Goal: Task Accomplishment & Management: Use online tool/utility

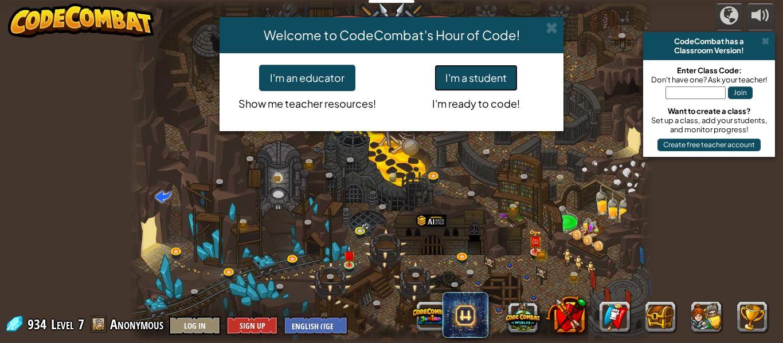
click at [479, 65] on button "I'm a student" at bounding box center [475, 78] width 83 height 26
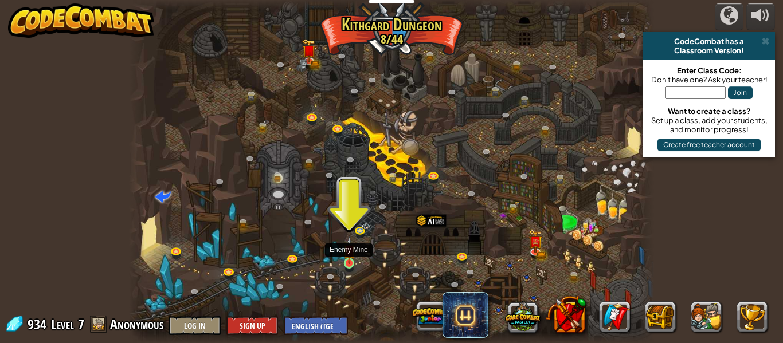
click at [349, 261] on img at bounding box center [349, 251] width 12 height 28
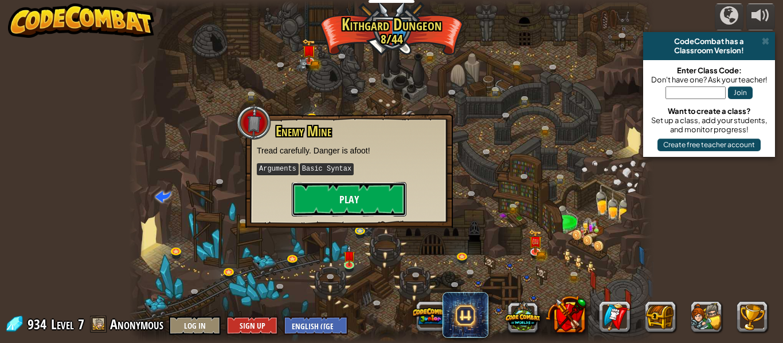
click at [362, 202] on button "Play" at bounding box center [349, 199] width 115 height 34
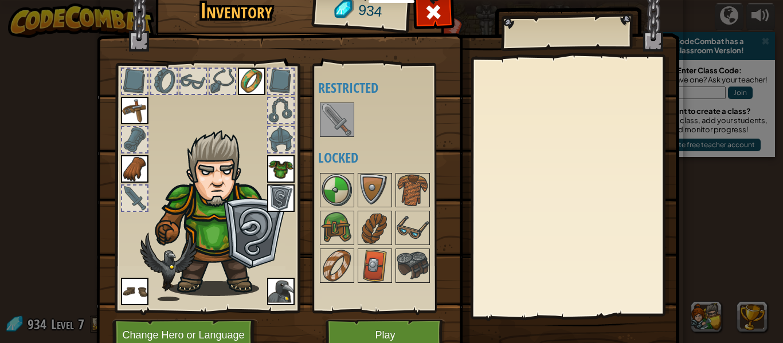
click at [228, 229] on img at bounding box center [220, 213] width 140 height 167
click at [215, 323] on button "Change Hero or Language" at bounding box center [185, 336] width 146 height 32
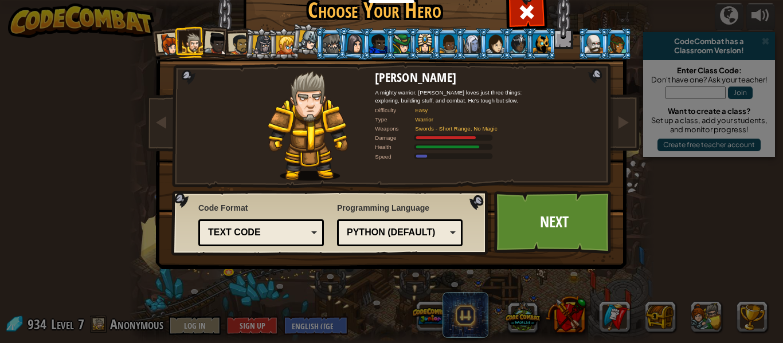
click at [332, 52] on div at bounding box center [332, 43] width 18 height 18
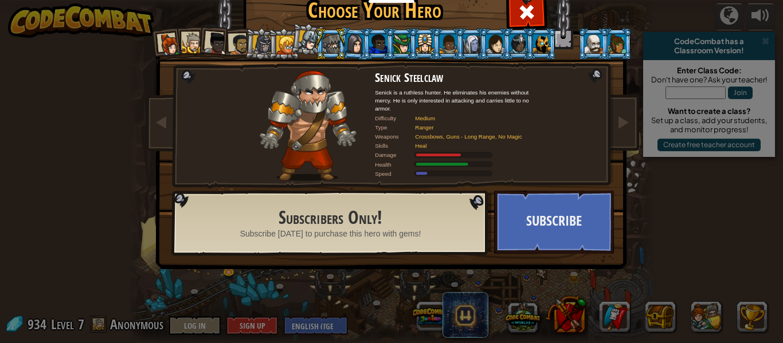
click at [360, 45] on div at bounding box center [354, 43] width 19 height 19
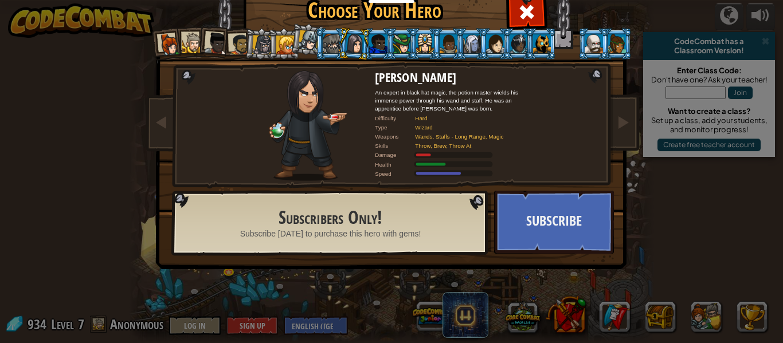
click at [386, 45] on li at bounding box center [401, 44] width 31 height 32
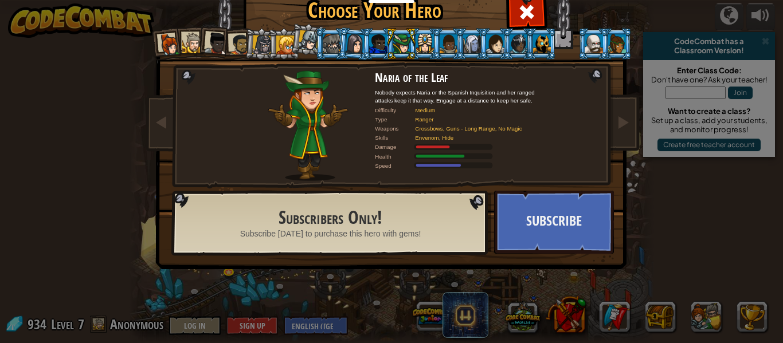
click at [415, 44] on li at bounding box center [401, 44] width 31 height 32
click at [421, 46] on div at bounding box center [425, 43] width 18 height 18
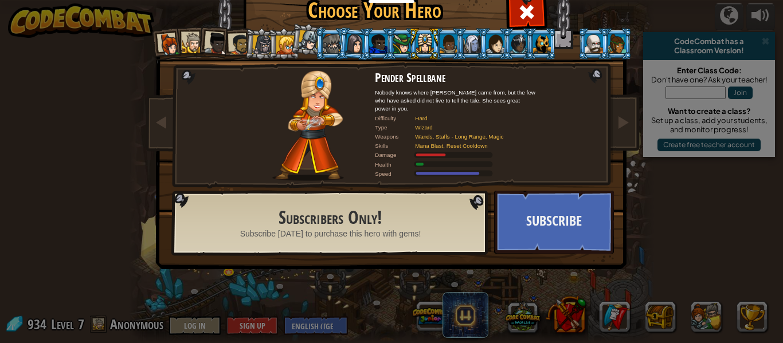
click at [586, 41] on div at bounding box center [593, 43] width 18 height 18
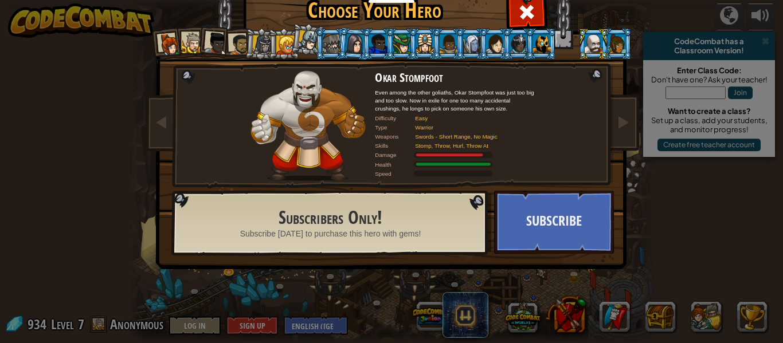
click at [615, 41] on div at bounding box center [617, 43] width 18 height 18
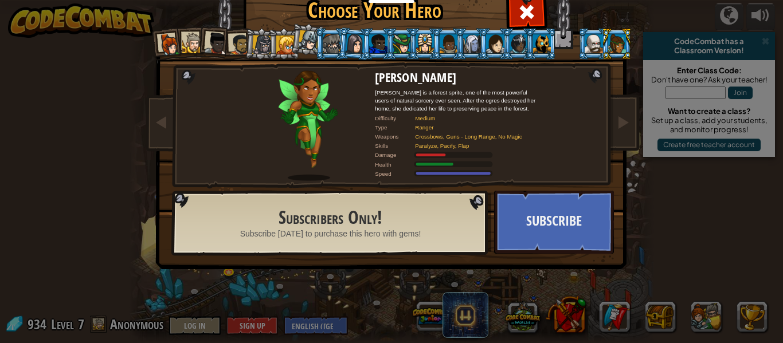
click at [595, 44] on div at bounding box center [593, 43] width 18 height 18
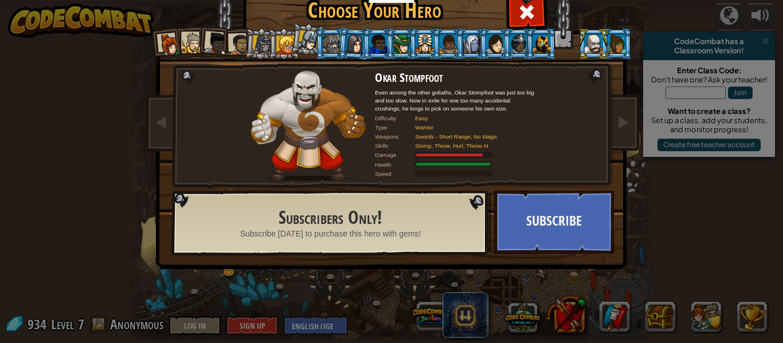
click at [307, 37] on div at bounding box center [309, 40] width 21 height 21
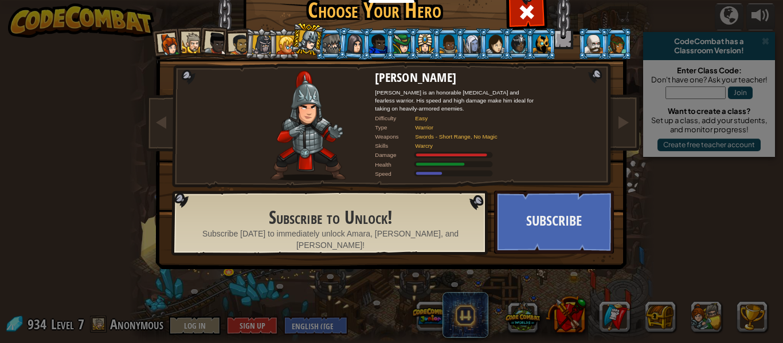
click at [287, 42] on div at bounding box center [285, 45] width 18 height 18
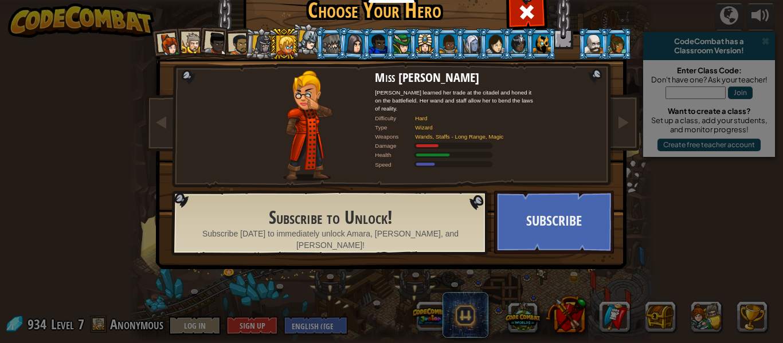
click at [268, 47] on li at bounding box center [283, 44] width 31 height 32
click at [257, 42] on div at bounding box center [261, 44] width 19 height 19
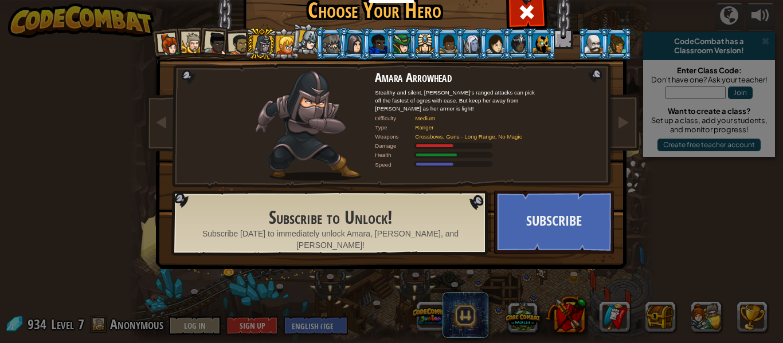
click at [311, 40] on div at bounding box center [309, 40] width 21 height 21
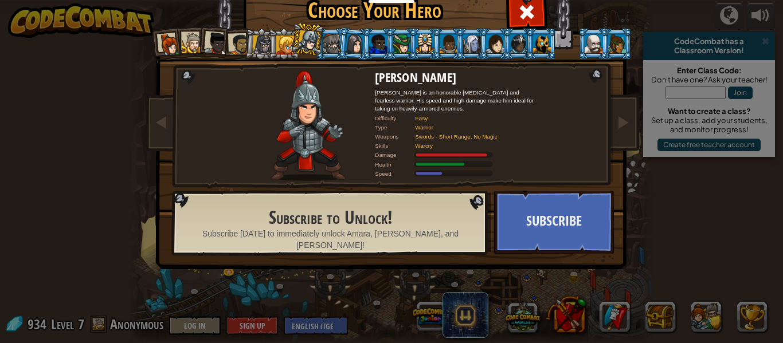
click at [548, 42] on div at bounding box center [542, 43] width 18 height 18
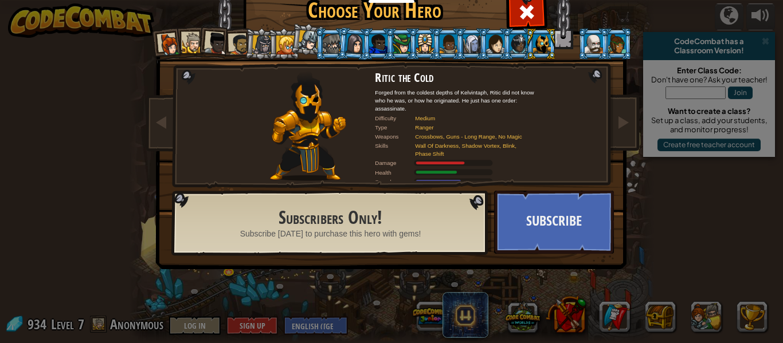
click at [241, 46] on div at bounding box center [239, 44] width 21 height 21
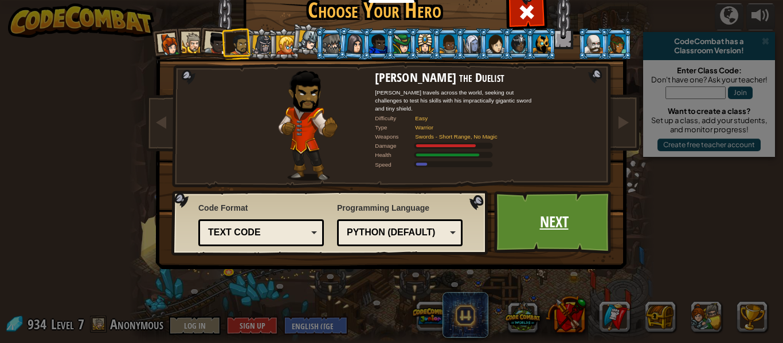
click at [519, 203] on link "Next" at bounding box center [554, 222] width 120 height 63
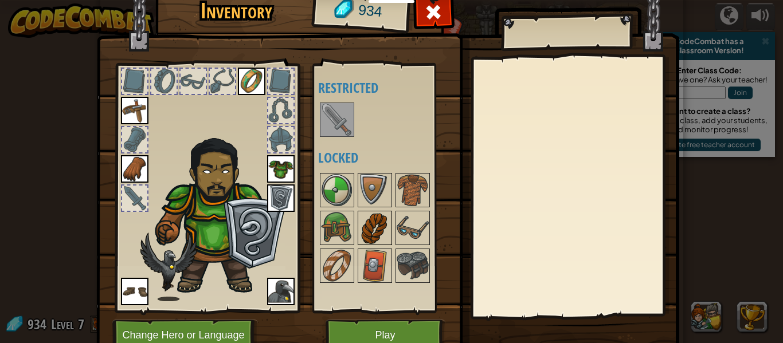
click at [374, 229] on img at bounding box center [375, 228] width 32 height 32
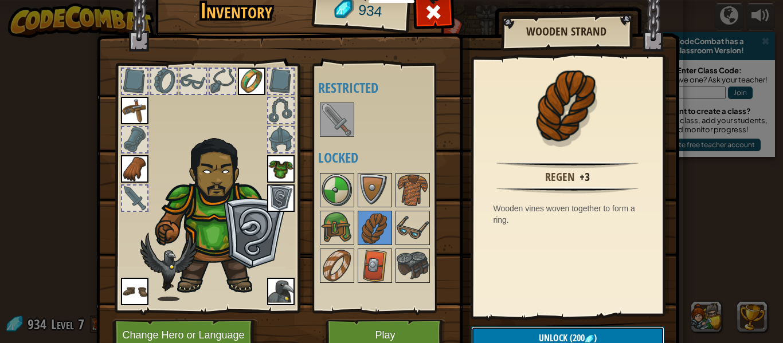
click at [519, 333] on button "Unlock (200 )" at bounding box center [567, 338] width 193 height 23
click at [520, 329] on button "Confirm" at bounding box center [567, 338] width 193 height 23
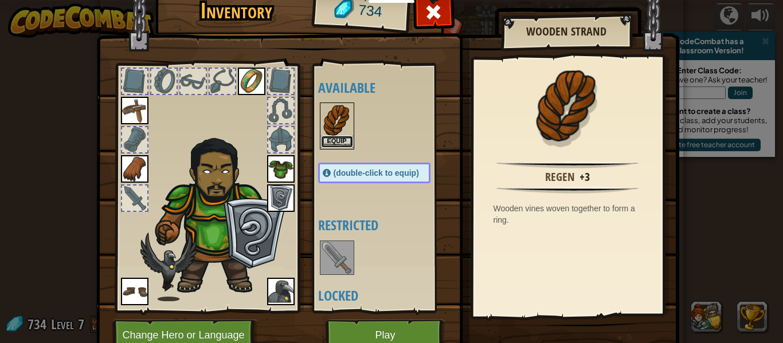
click at [336, 140] on button "Equip" at bounding box center [337, 142] width 32 height 12
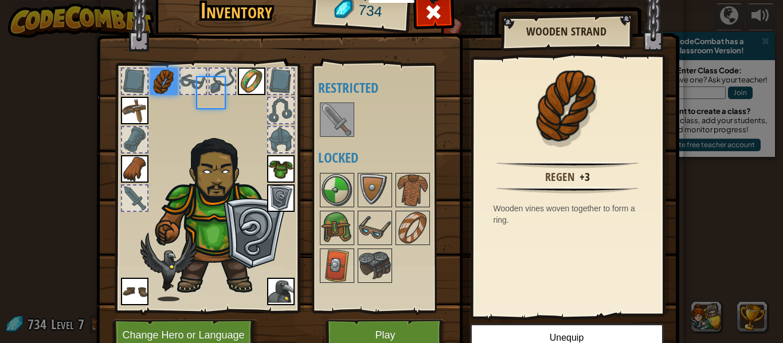
click at [336, 140] on div "Available Equip Equip Equip Equip Equip Equip Equip (double-click to equip) Res…" at bounding box center [385, 188] width 135 height 239
click at [378, 230] on img at bounding box center [375, 228] width 32 height 32
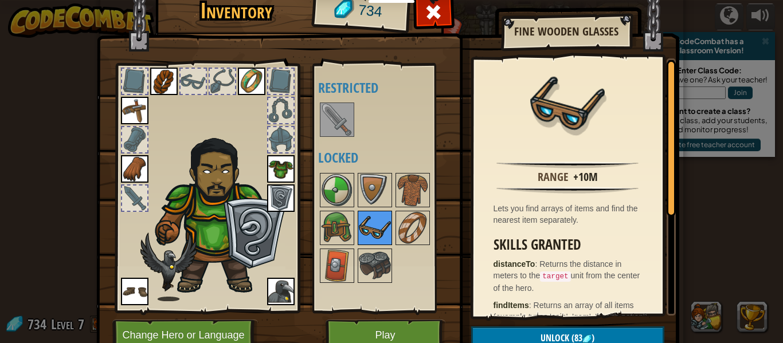
click at [380, 231] on img at bounding box center [375, 228] width 32 height 32
click at [535, 334] on button "Unlock (83 )" at bounding box center [567, 338] width 193 height 23
click at [534, 332] on button "Confirm" at bounding box center [567, 338] width 193 height 23
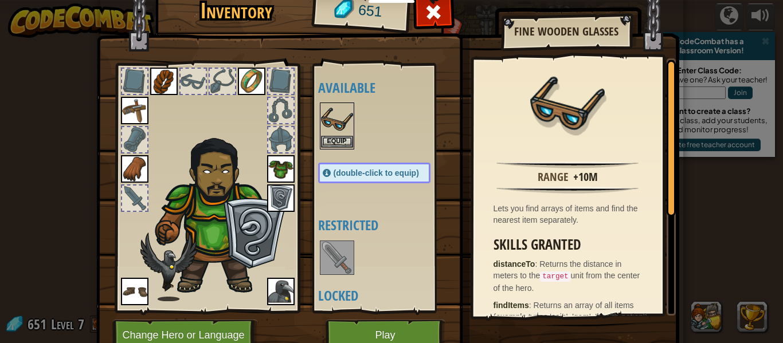
click at [343, 111] on img at bounding box center [337, 120] width 32 height 32
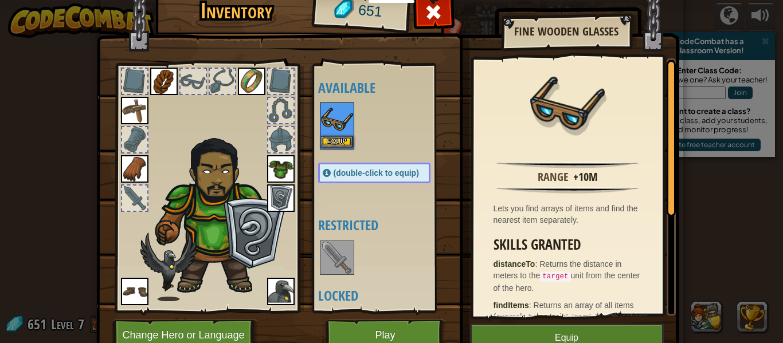
click at [343, 111] on img at bounding box center [337, 120] width 32 height 32
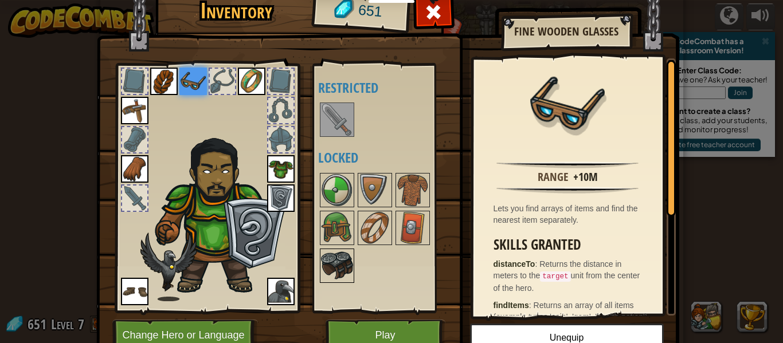
click at [335, 263] on img at bounding box center [337, 266] width 32 height 32
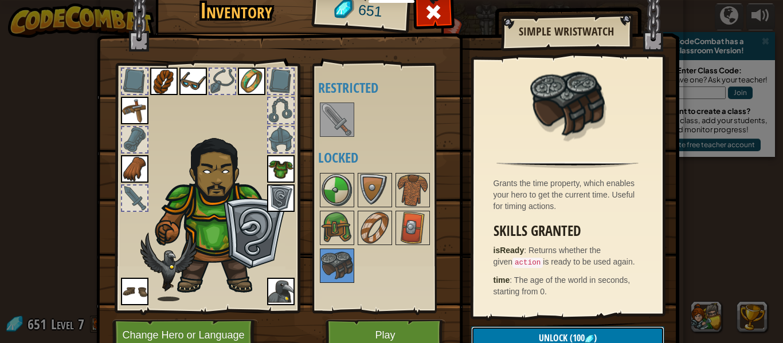
click at [569, 340] on span "(100" at bounding box center [575, 338] width 17 height 13
click at [567, 338] on button "Confirm" at bounding box center [567, 338] width 193 height 23
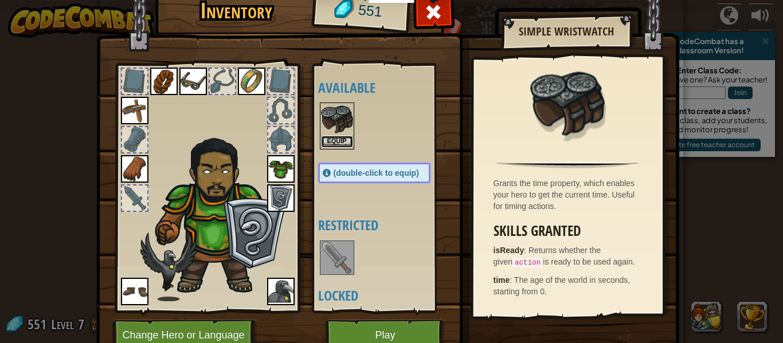
click at [351, 140] on button "Equip" at bounding box center [337, 142] width 32 height 12
click at [351, 140] on div "Available Equip Equip Equip Equip Equip Equip Equip Equip Equip (double-click t…" at bounding box center [385, 188] width 135 height 239
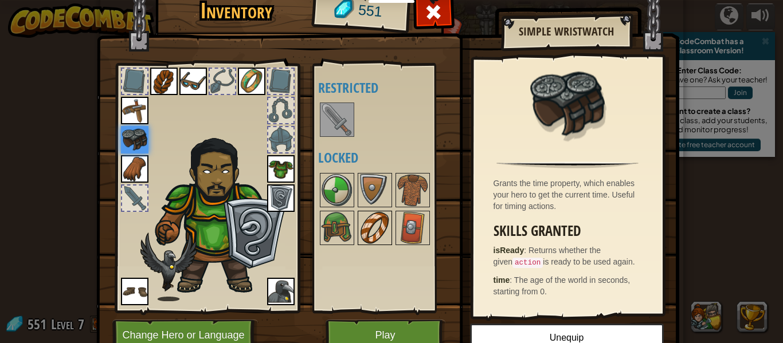
click at [359, 227] on img at bounding box center [375, 228] width 32 height 32
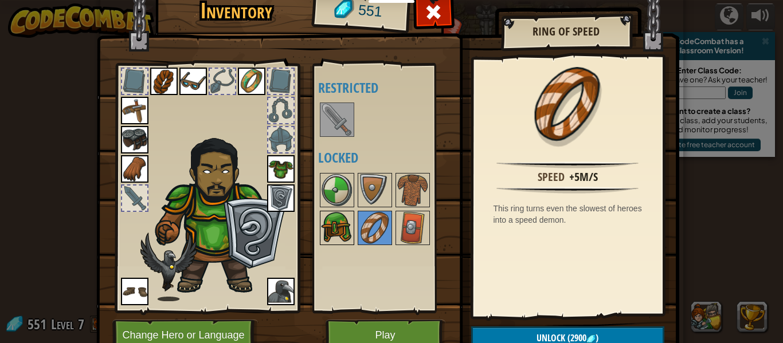
click at [337, 221] on img at bounding box center [337, 228] width 32 height 32
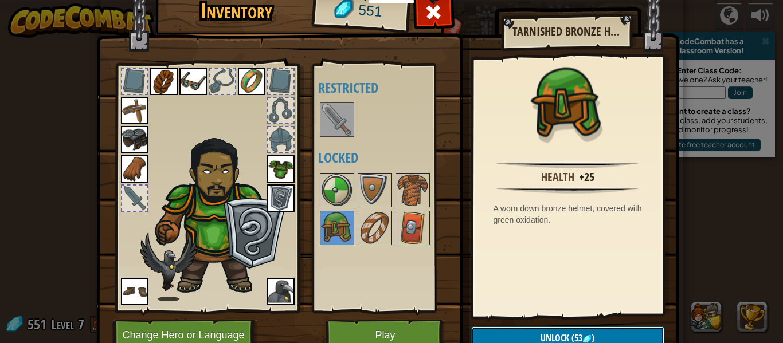
click at [594, 332] on span ")" at bounding box center [592, 338] width 3 height 13
click at [595, 334] on button "Confirm" at bounding box center [567, 338] width 193 height 23
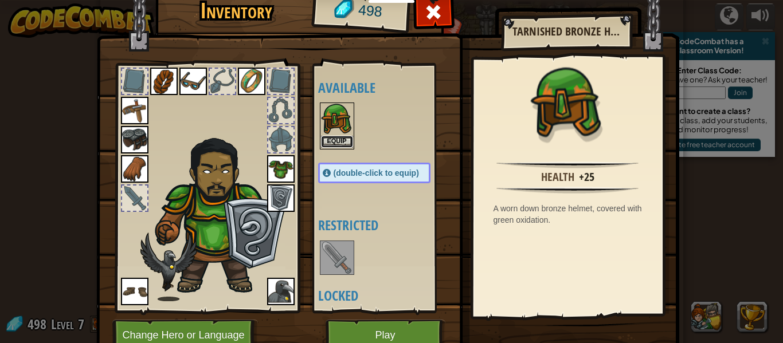
click at [331, 140] on button "Equip" at bounding box center [337, 142] width 32 height 12
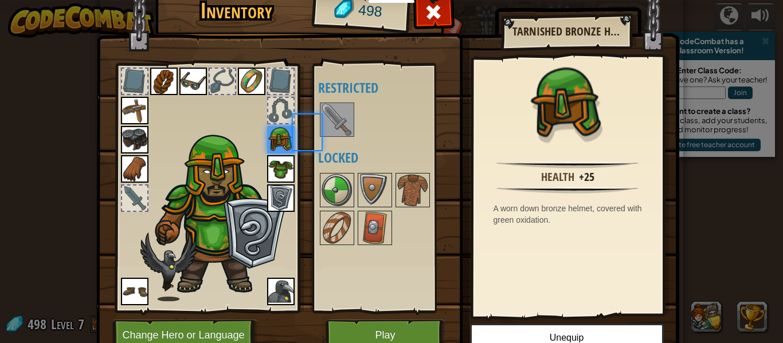
click at [331, 140] on div "Available Equip Equip Equip Equip Equip Equip Equip Equip Equip Equip (double-c…" at bounding box center [385, 188] width 135 height 239
click at [270, 103] on div at bounding box center [280, 110] width 25 height 25
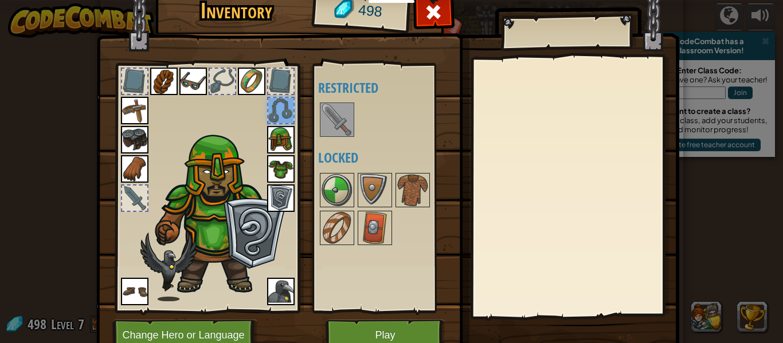
click at [285, 85] on div at bounding box center [280, 81] width 25 height 25
click at [142, 194] on div at bounding box center [134, 198] width 25 height 25
click at [322, 120] on img at bounding box center [337, 120] width 32 height 32
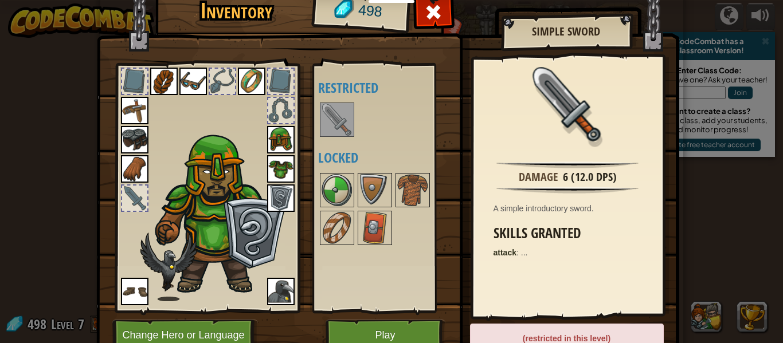
click at [322, 120] on img at bounding box center [337, 120] width 32 height 32
click at [378, 333] on button "Play" at bounding box center [385, 336] width 120 height 32
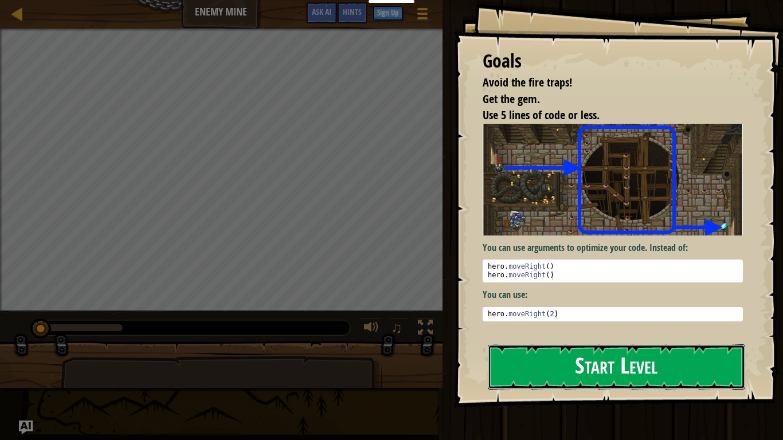
click at [579, 343] on button "Start Level" at bounding box center [616, 366] width 257 height 45
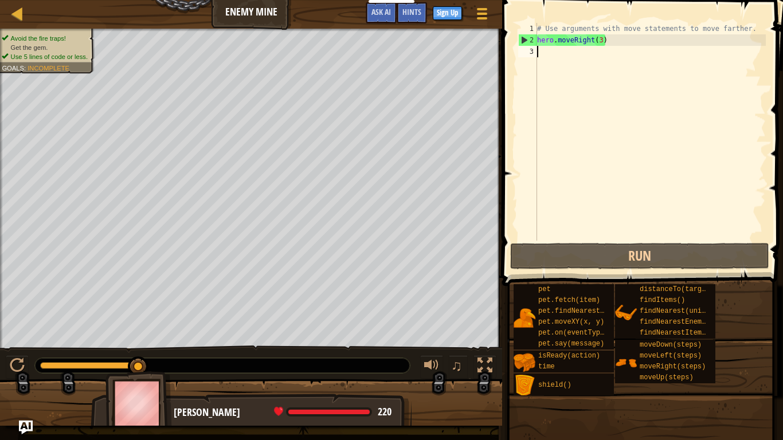
type textarea "h"
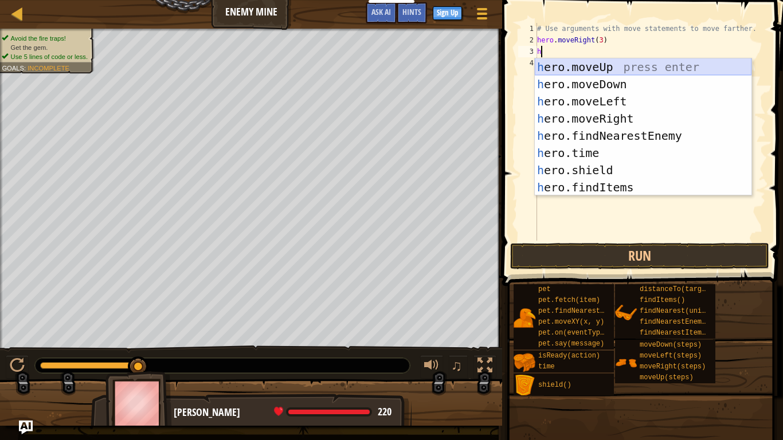
click at [584, 70] on div "h ero.moveUp press enter h ero.moveDown press enter h ero.moveLeft press enter …" at bounding box center [643, 144] width 217 height 172
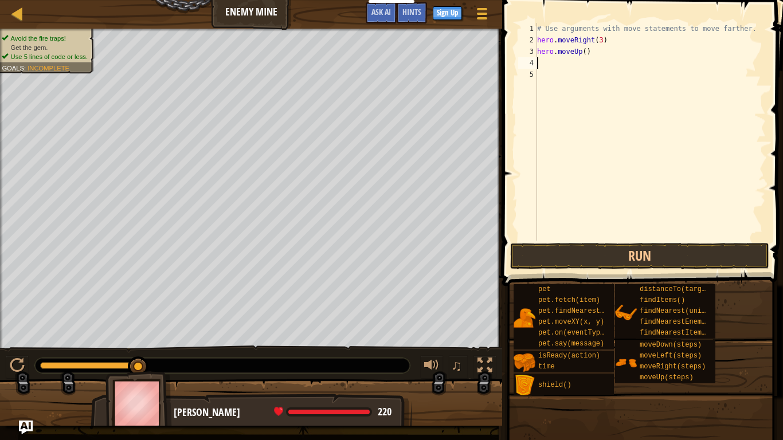
type textarea "h"
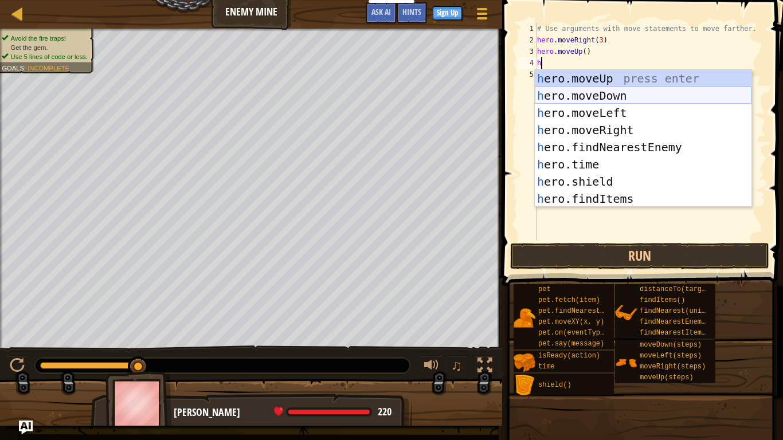
click at [595, 96] on div "h ero.moveUp press enter h ero.moveDown press enter h ero.moveLeft press enter …" at bounding box center [643, 156] width 217 height 172
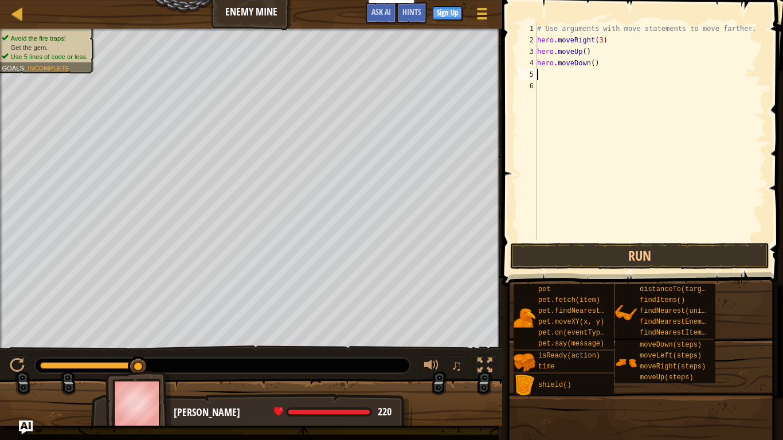
click at [594, 67] on div "# Use arguments with move statements to move farther. hero . moveRight ( 3 ) he…" at bounding box center [650, 143] width 231 height 241
type textarea "hero.moveDown(3)"
click at [593, 74] on div "# Use arguments with move statements to move farther. hero . moveRight ( 3 ) he…" at bounding box center [650, 143] width 231 height 241
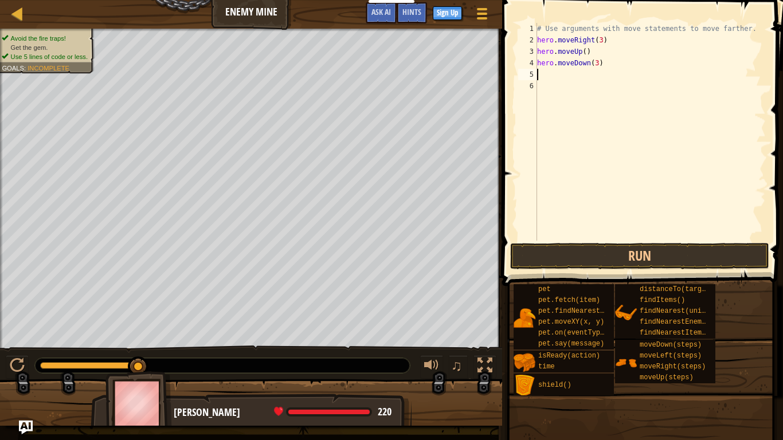
type textarea "h"
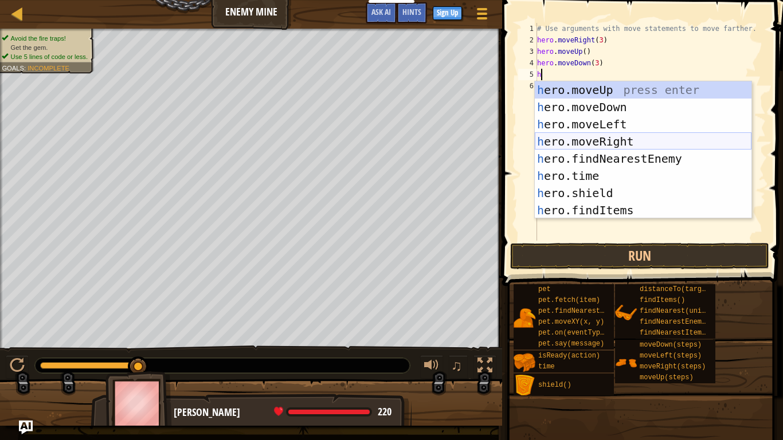
click at [608, 142] on div "h ero.moveUp press enter h ero.moveDown press enter h ero.moveLeft press enter …" at bounding box center [643, 167] width 217 height 172
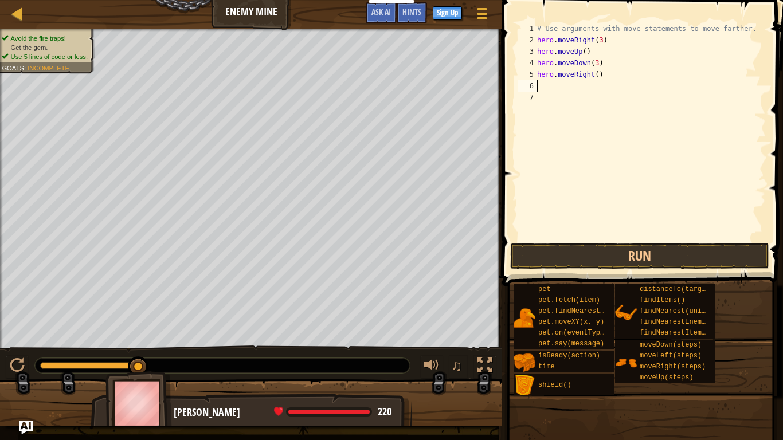
click at [596, 77] on div "# Use arguments with move statements to move farther. hero . moveRight ( 3 ) he…" at bounding box center [650, 143] width 231 height 241
click at [587, 269] on button "Run" at bounding box center [639, 256] width 259 height 26
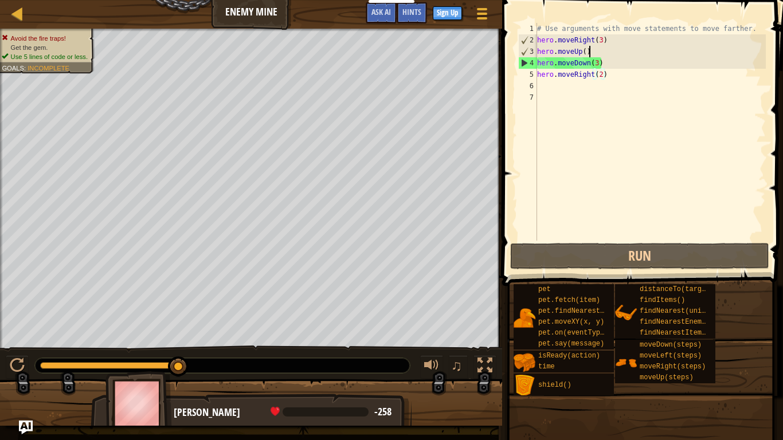
click at [595, 54] on div "# Use arguments with move statements to move farther. hero . moveRight ( 3 ) he…" at bounding box center [650, 143] width 231 height 241
click at [605, 67] on div "# Use arguments with move statements to move farther. hero . moveRight ( 3 ) he…" at bounding box center [650, 143] width 231 height 241
click at [586, 65] on div "# Use arguments with move statements to move farther. hero . moveRight ( 3 ) he…" at bounding box center [650, 143] width 231 height 241
click at [590, 66] on div "# Use arguments with move statements to move farther. hero . moveRight ( 3 ) he…" at bounding box center [650, 143] width 231 height 241
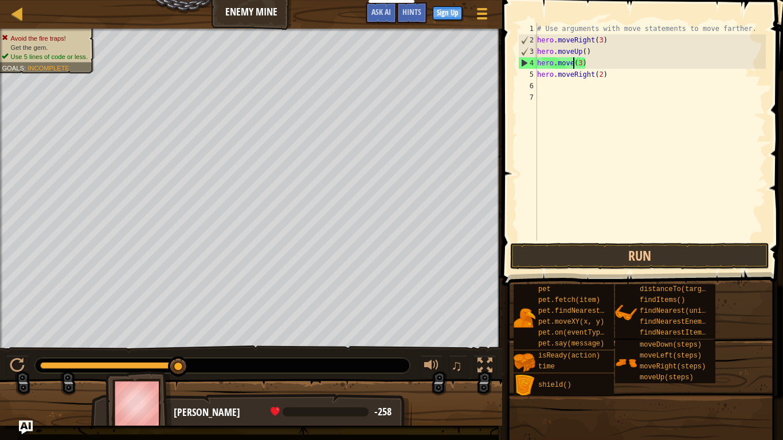
scroll to position [5, 6]
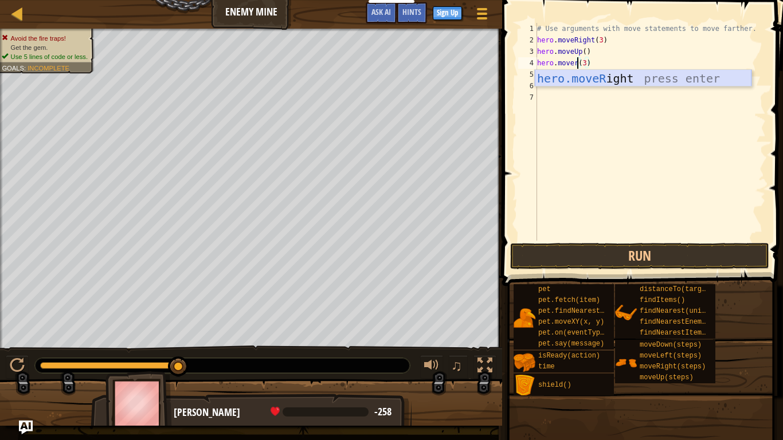
click at [595, 74] on div "hero.moveR ight press enter" at bounding box center [643, 96] width 217 height 52
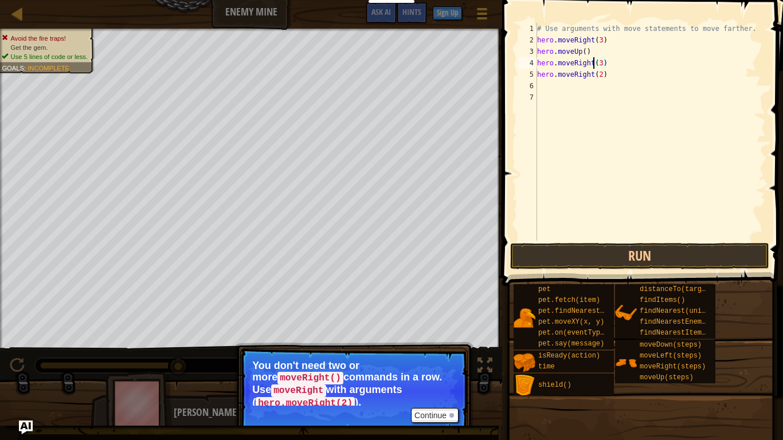
click at [601, 64] on div "# Use arguments with move statements to move farther. hero . moveRight ( 3 ) he…" at bounding box center [650, 143] width 231 height 241
click at [592, 77] on div "# Use arguments with move statements to move farther. hero . moveRight ( 3 ) he…" at bounding box center [650, 143] width 231 height 241
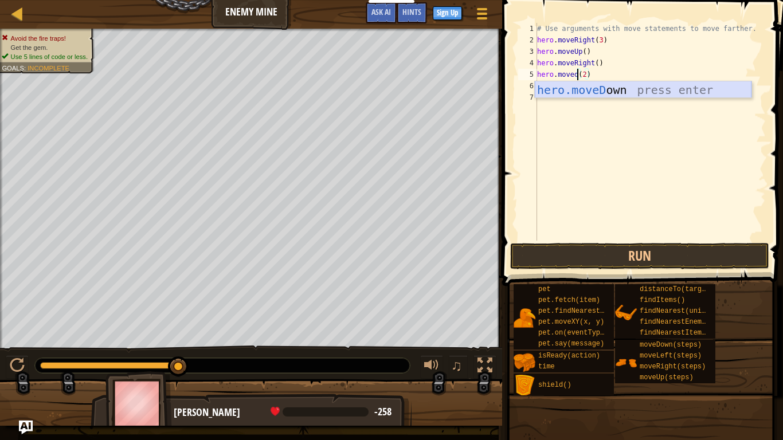
click at [597, 89] on div "hero.moveD own press enter" at bounding box center [643, 107] width 217 height 52
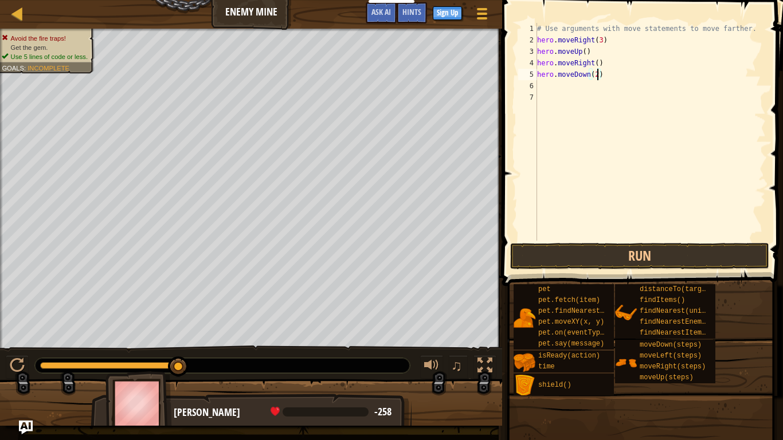
click at [599, 76] on div "# Use arguments with move statements to move farther. hero . moveRight ( 3 ) he…" at bounding box center [650, 143] width 231 height 241
type textarea "hero.moveDown(3)"
click at [594, 88] on div "# Use arguments with move statements to move farther. hero . moveRight ( 3 ) he…" at bounding box center [650, 143] width 231 height 241
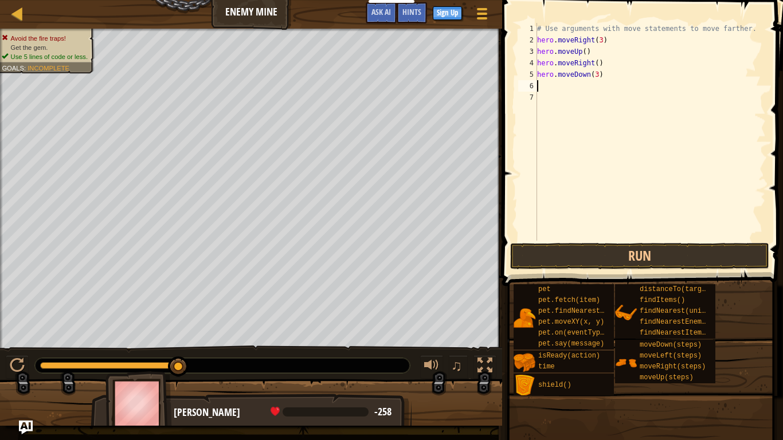
type textarea "h"
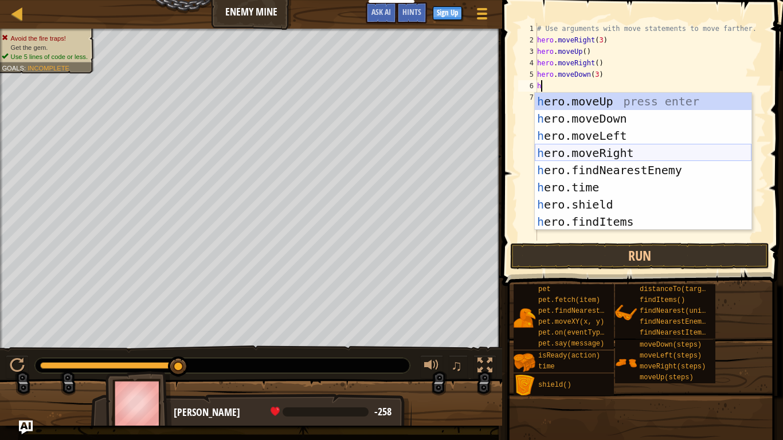
click at [600, 155] on div "h ero.moveUp press enter h ero.moveDown press enter h ero.moveLeft press enter …" at bounding box center [643, 179] width 217 height 172
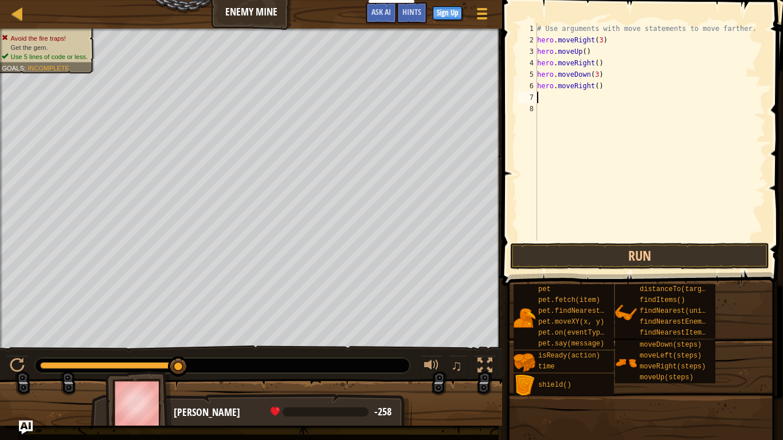
click at [598, 92] on div "# Use arguments with move statements to move farther. hero . moveRight ( 3 ) he…" at bounding box center [650, 143] width 231 height 241
click at [598, 88] on div "# Use arguments with move statements to move farther. hero . moveRight ( 3 ) he…" at bounding box center [650, 143] width 231 height 241
type textarea "hero.moveRight(2)"
click at [641, 252] on button "Run" at bounding box center [639, 256] width 259 height 26
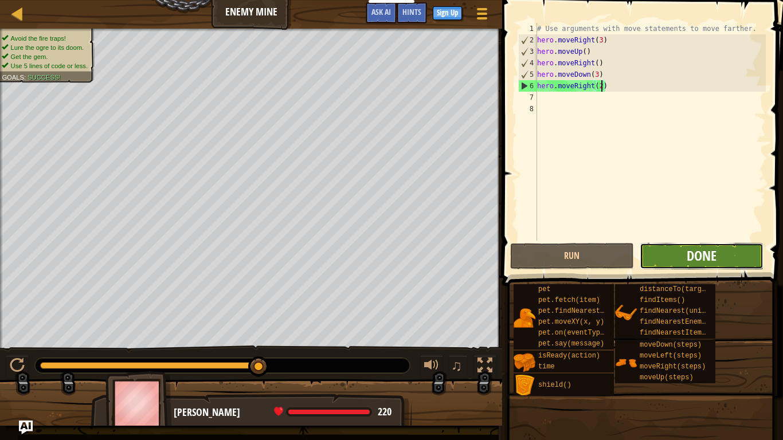
click at [705, 250] on span "Done" at bounding box center [701, 255] width 30 height 18
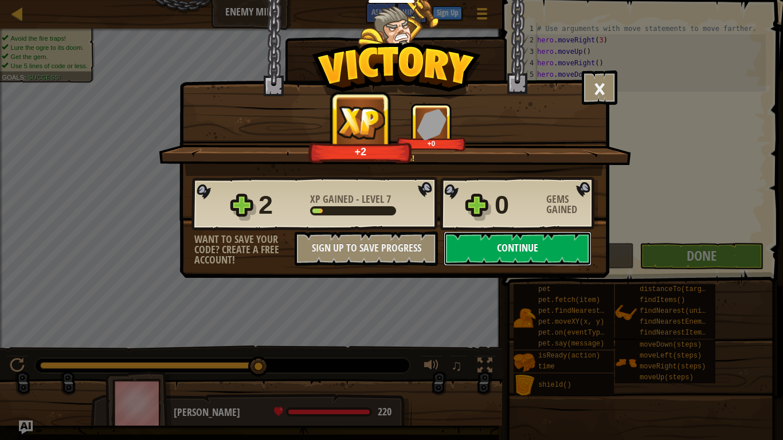
click at [527, 244] on button "Continue" at bounding box center [518, 249] width 148 height 34
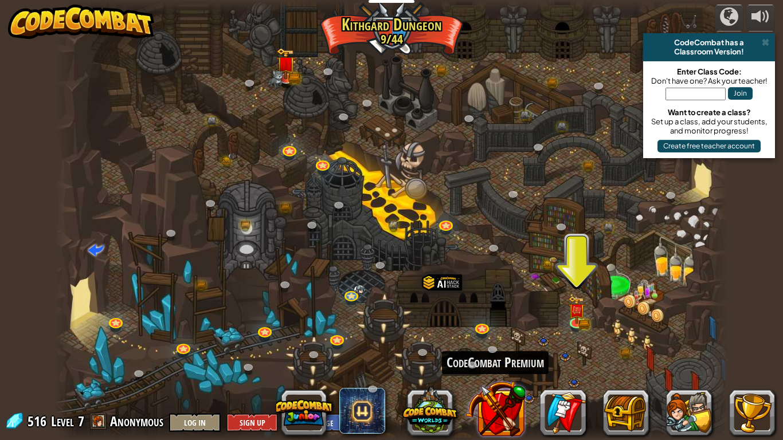
click at [489, 343] on button at bounding box center [495, 409] width 60 height 60
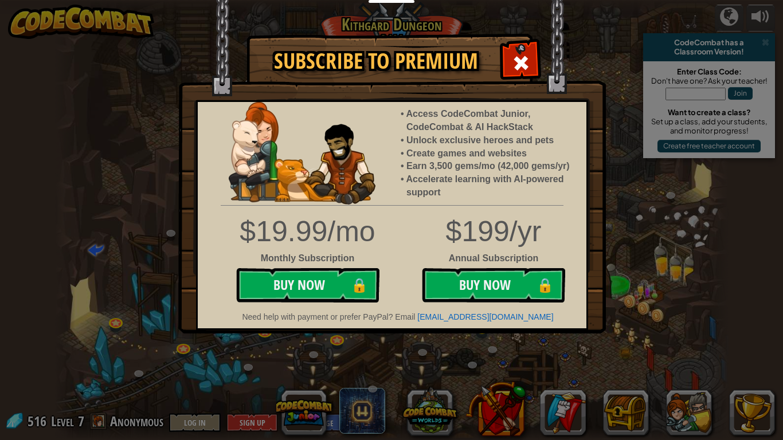
click at [606, 261] on div "Subscribe to Premium Access CodeCombat Junior, CodeCombat & AI HackStack Unlock…" at bounding box center [391, 220] width 783 height 440
click at [502, 54] on img at bounding box center [391, 167] width 427 height 334
click at [518, 64] on span at bounding box center [521, 63] width 18 height 18
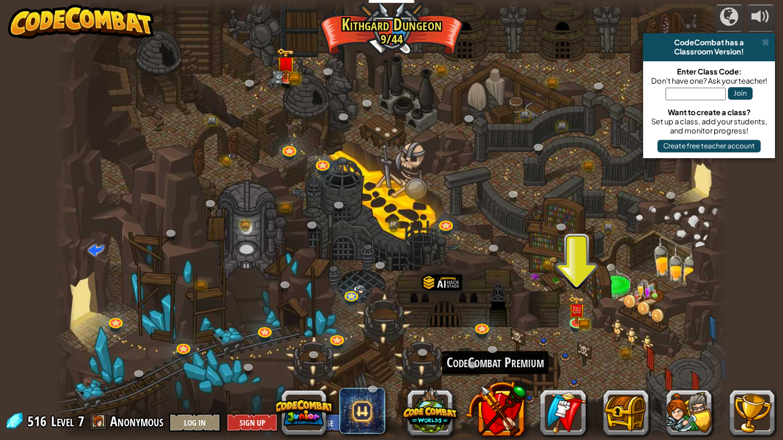
click at [99, 343] on span at bounding box center [98, 421] width 17 height 17
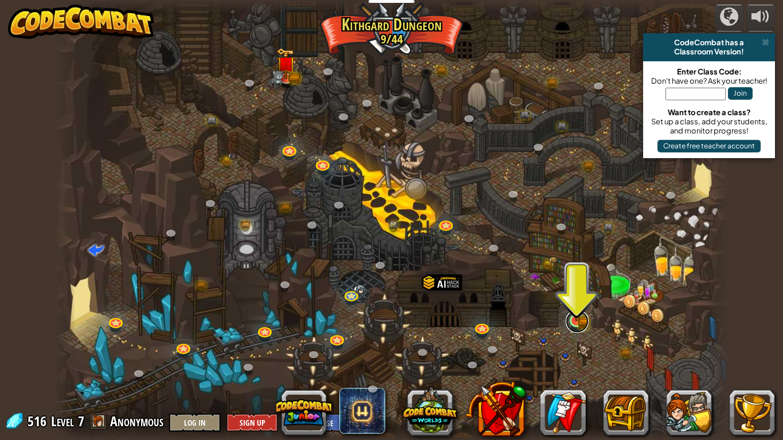
click at [575, 327] on link at bounding box center [577, 321] width 23 height 23
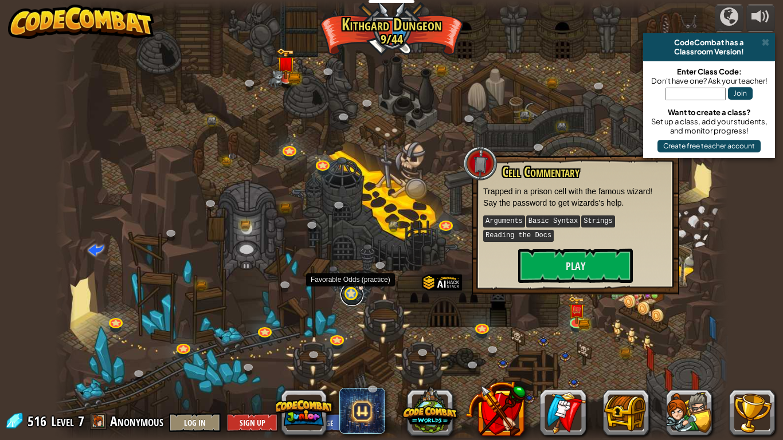
click at [354, 293] on link at bounding box center [351, 294] width 23 height 23
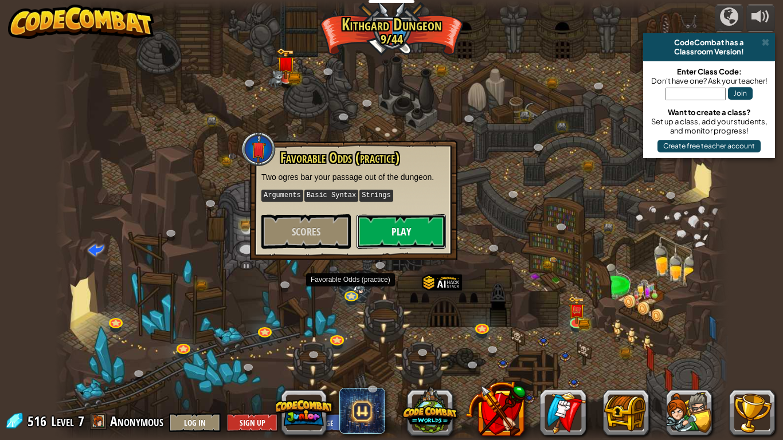
click at [431, 232] on button "Play" at bounding box center [400, 231] width 89 height 34
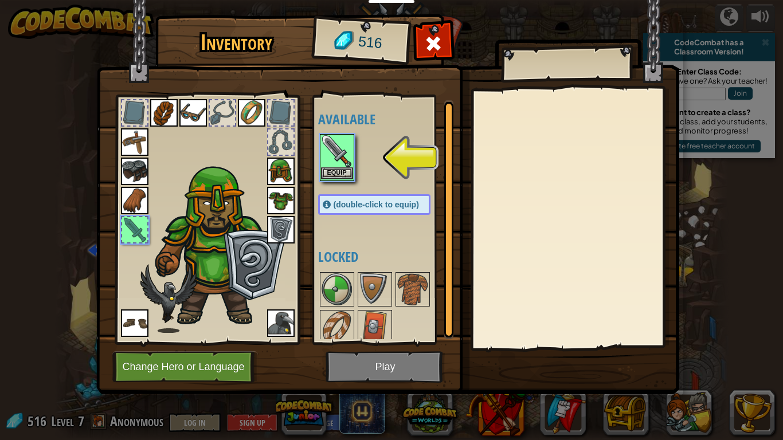
click at [342, 160] on img at bounding box center [337, 151] width 32 height 32
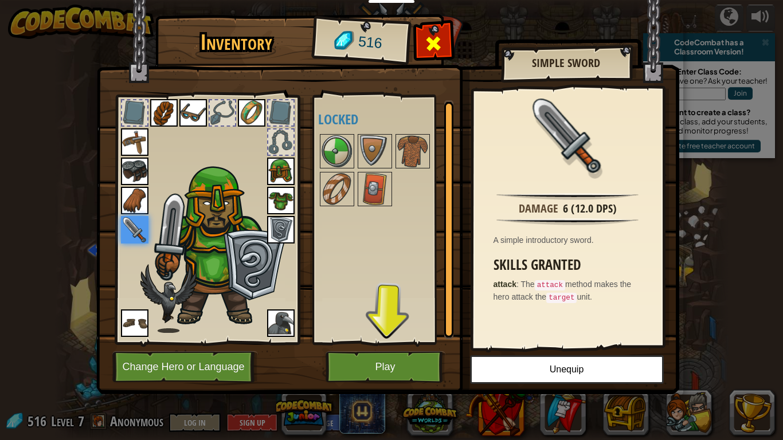
click at [447, 35] on div at bounding box center [433, 47] width 36 height 36
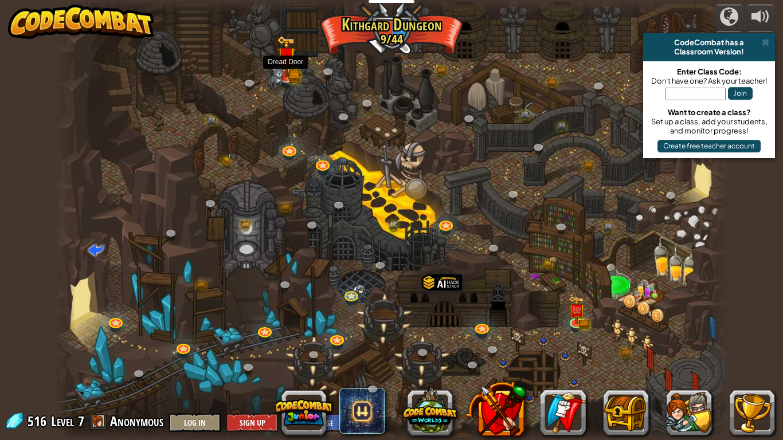
click at [289, 76] on img at bounding box center [286, 57] width 19 height 42
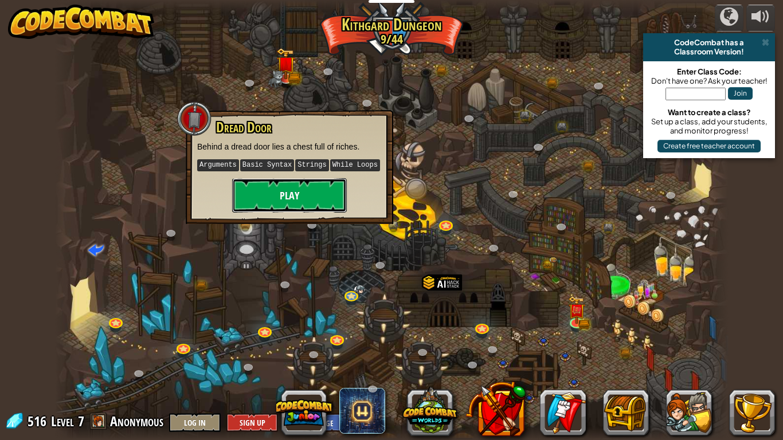
click at [301, 198] on button "Play" at bounding box center [289, 195] width 115 height 34
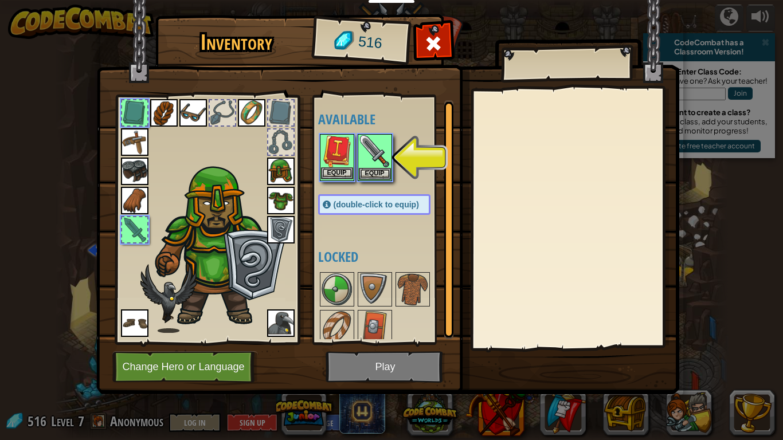
click at [345, 164] on img at bounding box center [337, 151] width 32 height 32
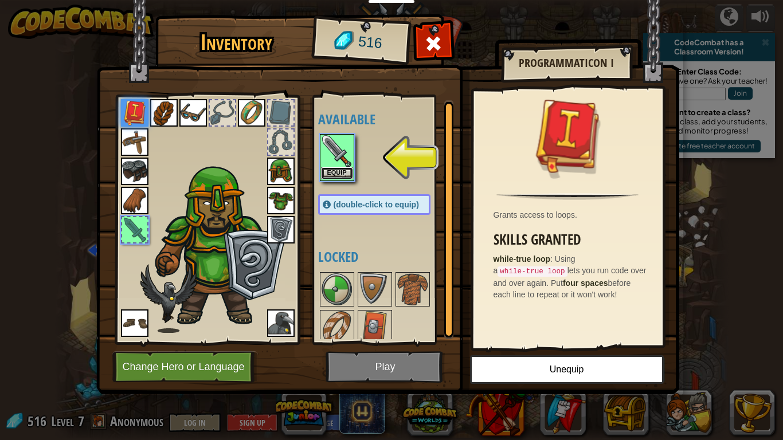
click at [344, 167] on button "Equip" at bounding box center [337, 173] width 32 height 12
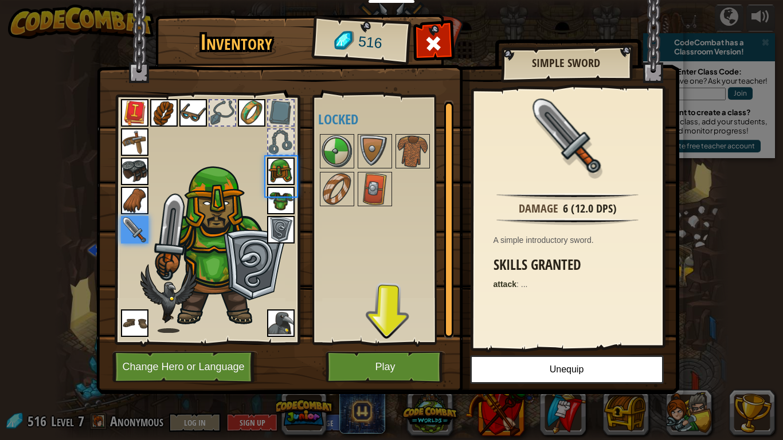
click at [344, 167] on img at bounding box center [337, 151] width 32 height 32
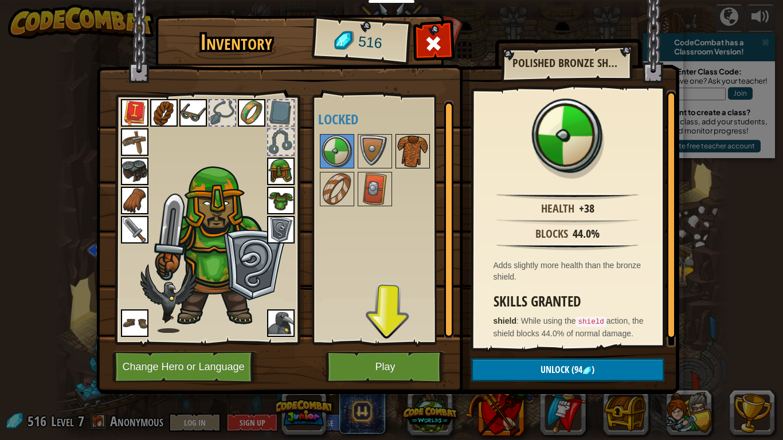
click at [398, 147] on img at bounding box center [413, 151] width 32 height 32
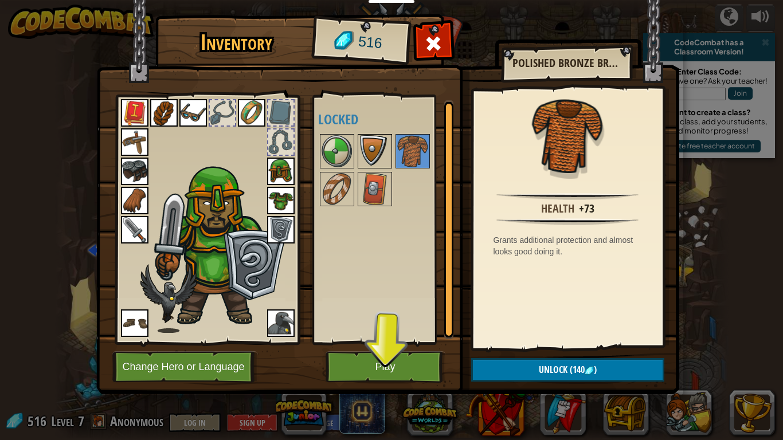
click at [372, 142] on img at bounding box center [375, 151] width 32 height 32
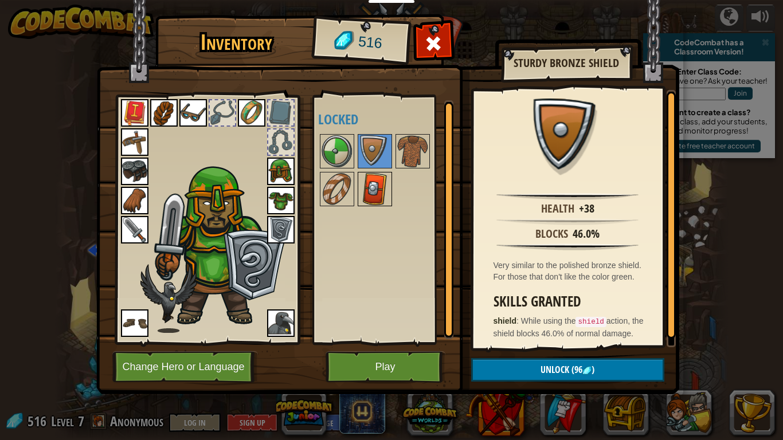
click at [375, 181] on img at bounding box center [375, 189] width 32 height 32
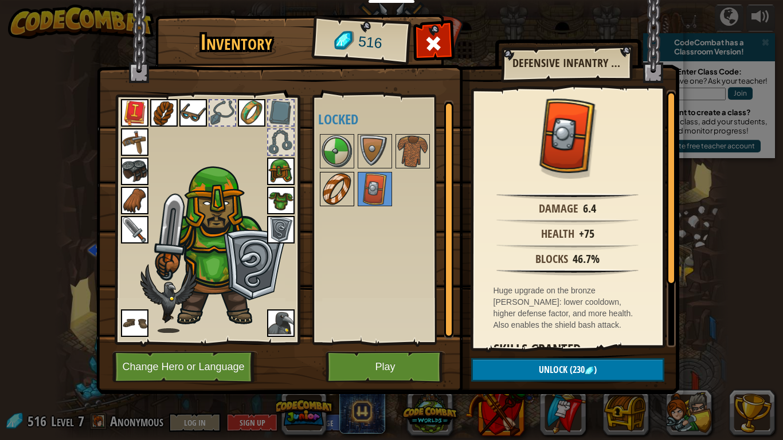
click at [331, 185] on img at bounding box center [337, 189] width 32 height 32
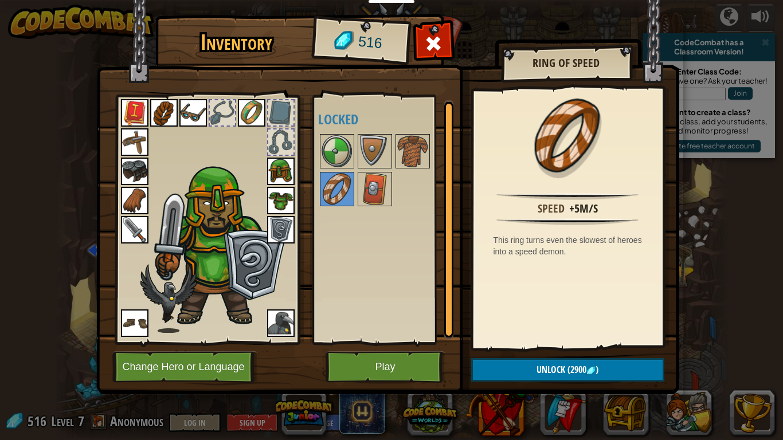
click at [276, 232] on img at bounding box center [281, 230] width 28 height 28
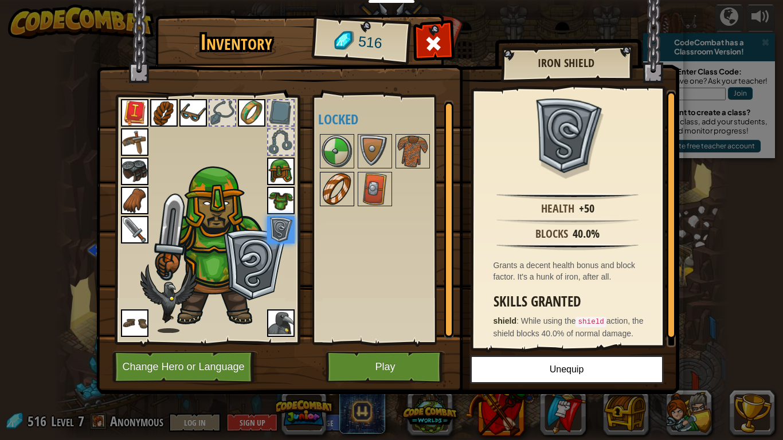
click at [353, 194] on div at bounding box center [337, 189] width 34 height 34
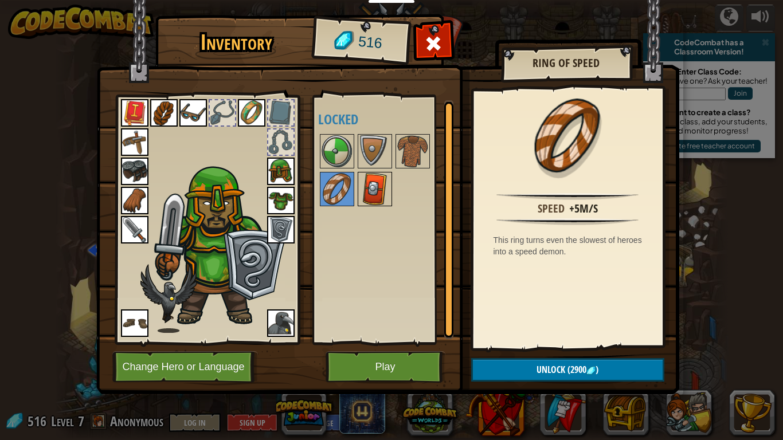
click at [369, 193] on img at bounding box center [375, 189] width 32 height 32
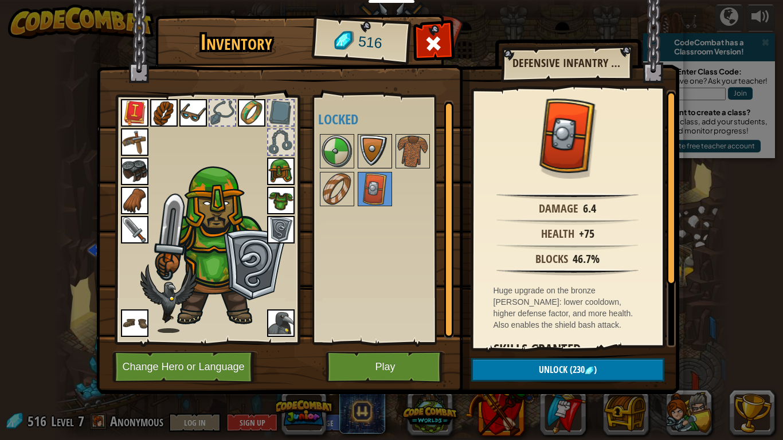
click at [372, 156] on img at bounding box center [375, 151] width 32 height 32
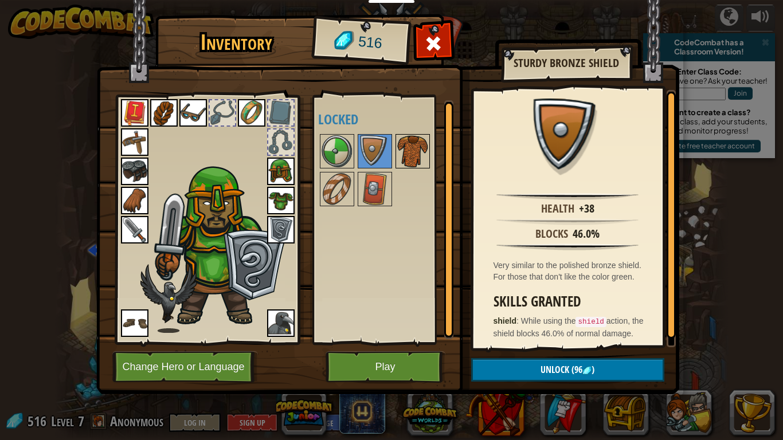
click at [402, 156] on img at bounding box center [413, 151] width 32 height 32
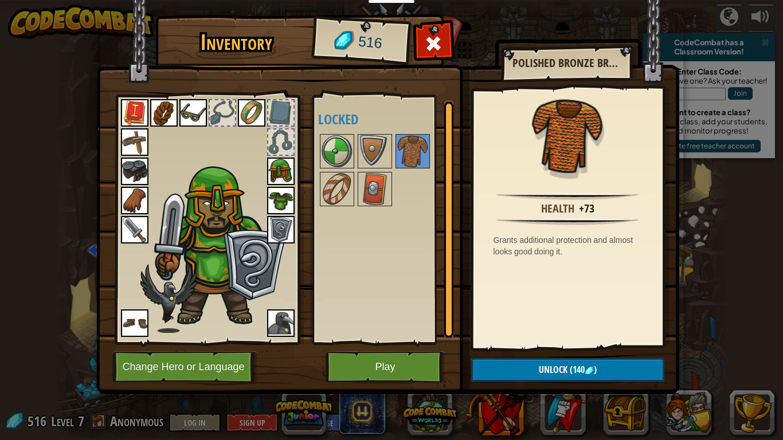
click at [281, 202] on img at bounding box center [281, 201] width 28 height 28
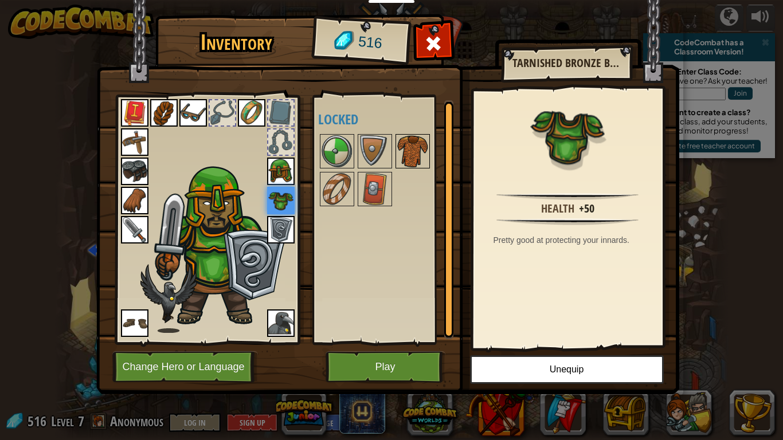
click at [407, 158] on img at bounding box center [413, 151] width 32 height 32
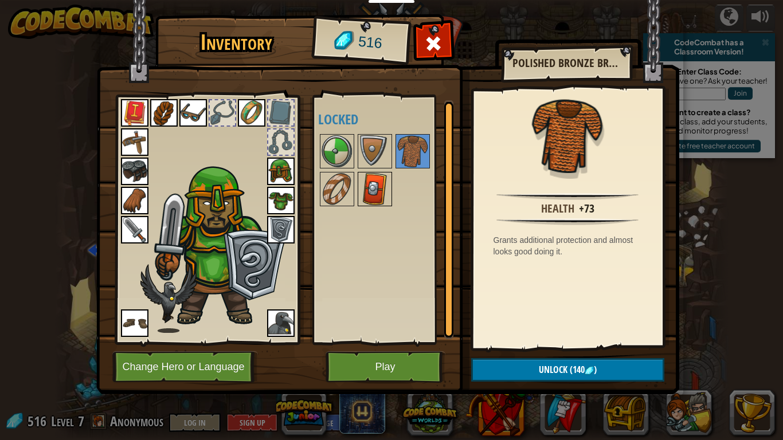
click at [372, 201] on img at bounding box center [375, 189] width 32 height 32
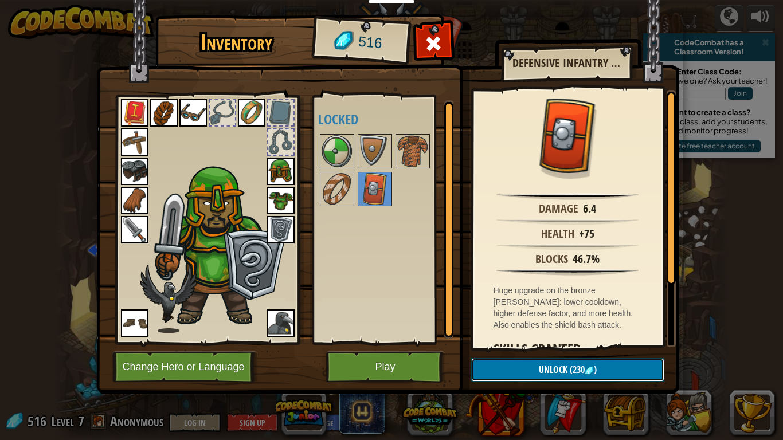
click at [554, 343] on button "Unlock (230 )" at bounding box center [567, 369] width 193 height 23
click at [549, 343] on button "Confirm" at bounding box center [567, 369] width 193 height 23
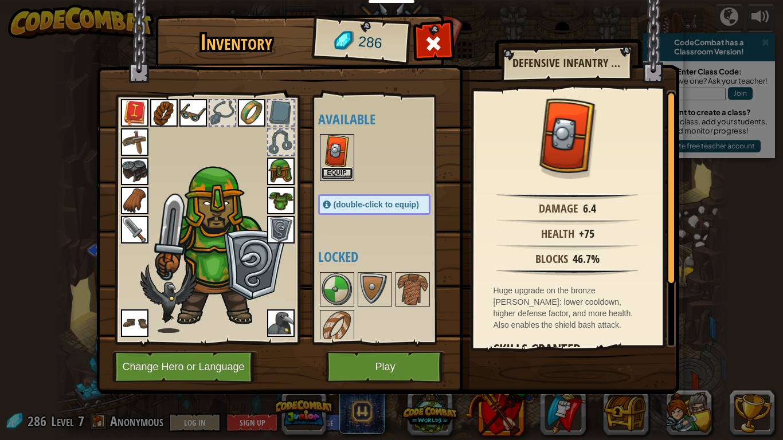
click at [346, 171] on button "Equip" at bounding box center [337, 173] width 32 height 12
click at [0, 0] on button "Equip" at bounding box center [0, 0] width 0 height 0
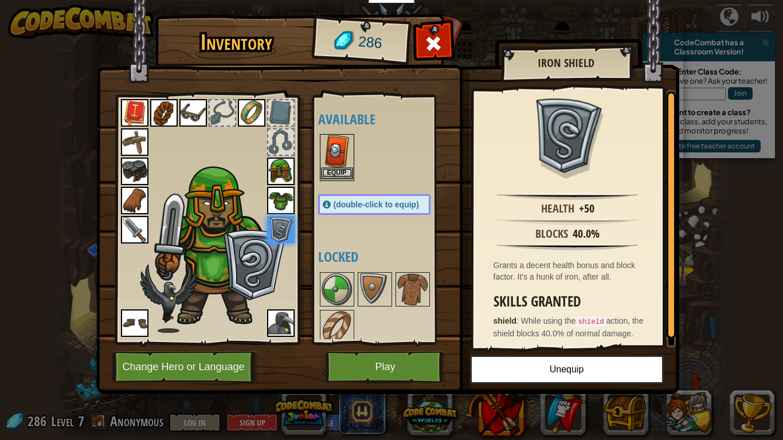
click at [349, 154] on img at bounding box center [337, 151] width 32 height 32
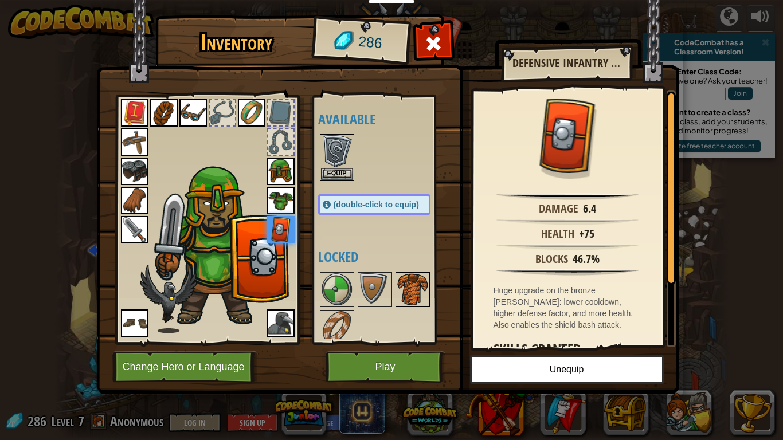
click at [406, 274] on img at bounding box center [413, 289] width 32 height 32
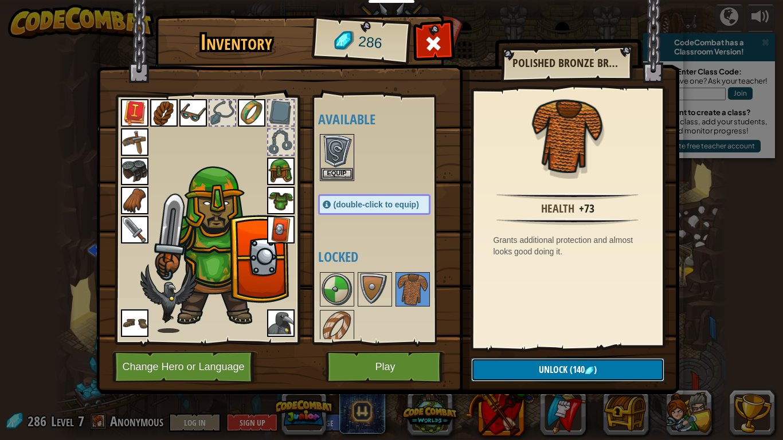
click at [510, 343] on button "Unlock (140 )" at bounding box center [567, 369] width 193 height 23
click at [513, 343] on button "Confirm" at bounding box center [567, 369] width 193 height 23
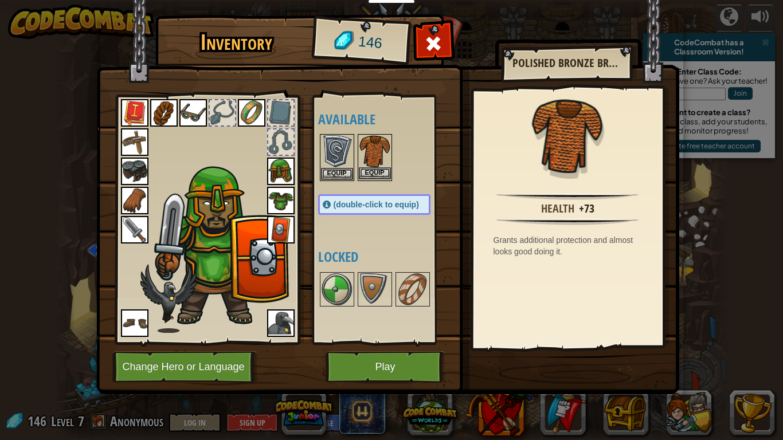
click at [370, 162] on img at bounding box center [375, 151] width 32 height 32
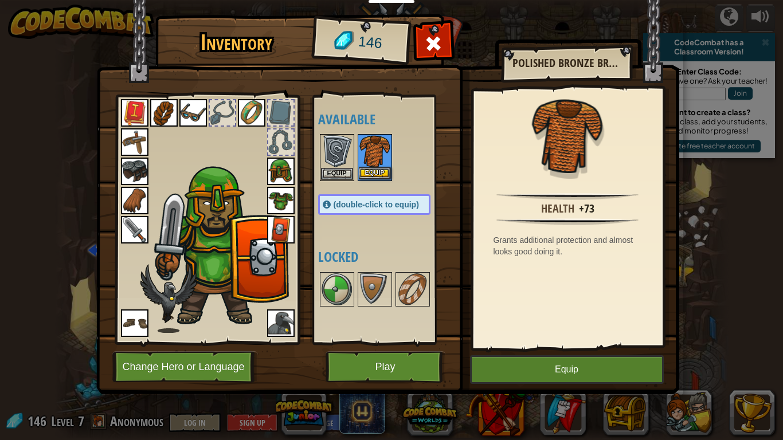
click at [370, 162] on img at bounding box center [375, 151] width 32 height 32
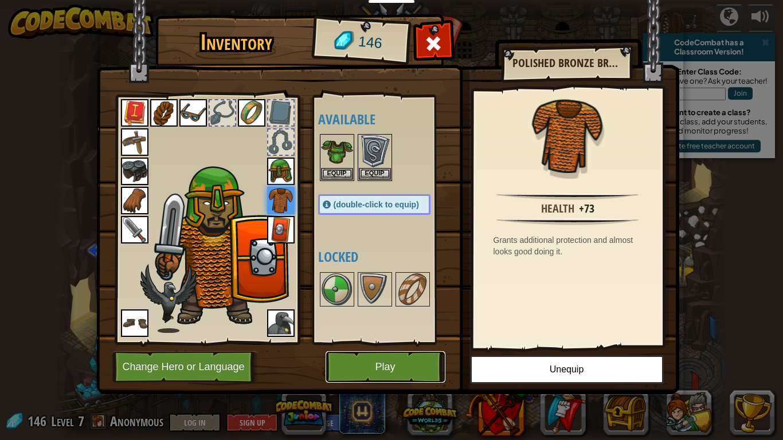
click at [390, 343] on button "Play" at bounding box center [385, 367] width 120 height 32
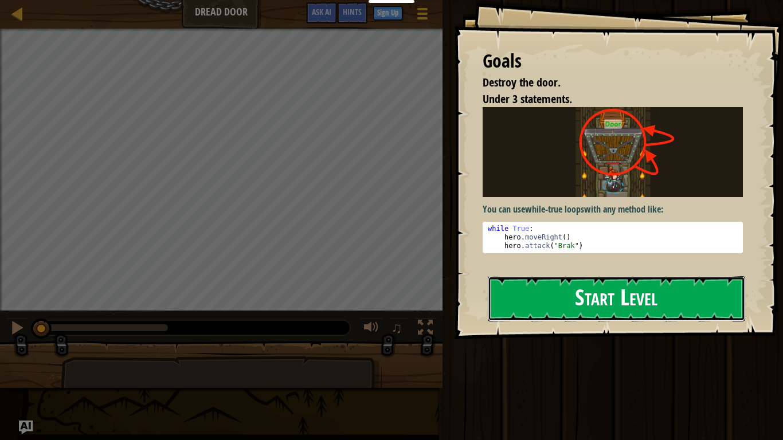
click at [619, 306] on button "Start Level" at bounding box center [616, 298] width 257 height 45
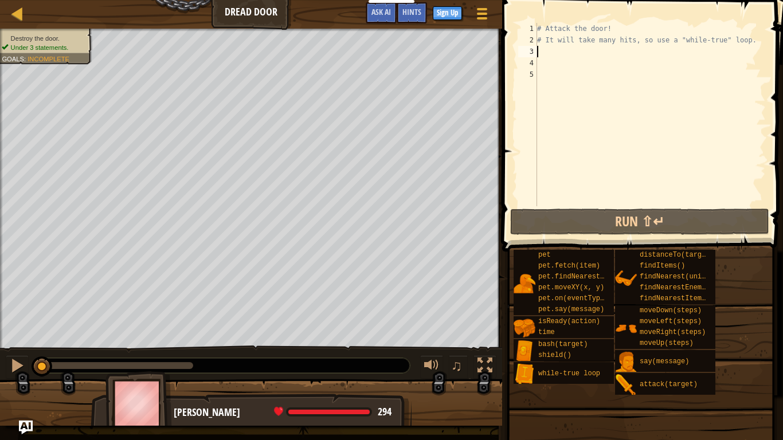
click at [554, 57] on div "# Attack the door! # It will take many hits, so use a "while-true" loop." at bounding box center [650, 126] width 231 height 206
type textarea "w"
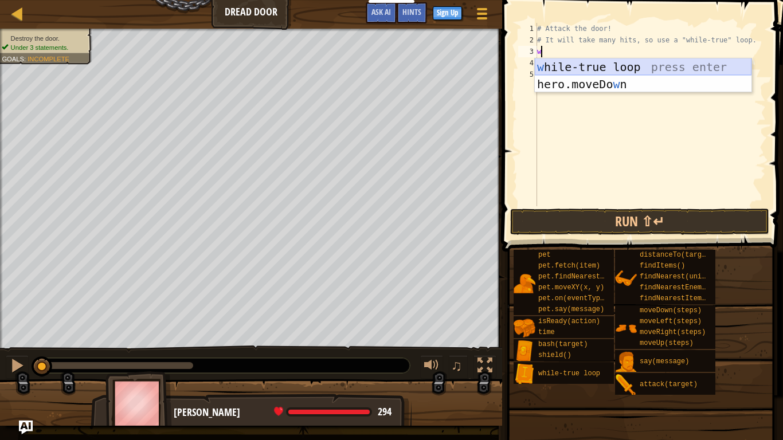
click at [562, 66] on div "w [PERSON_NAME]-true loop press enter hero.moveDo w n press enter" at bounding box center [643, 92] width 217 height 69
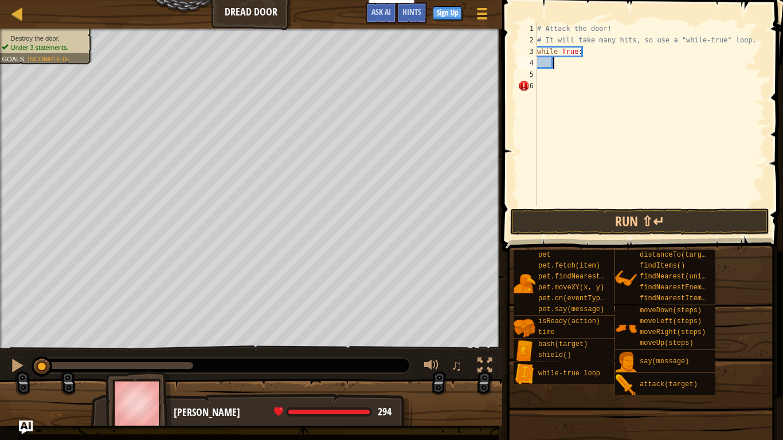
scroll to position [5, 2]
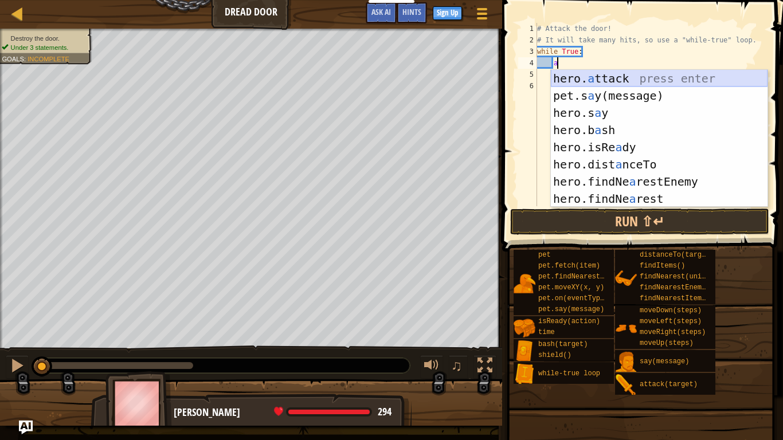
click at [601, 73] on div "hero. a ttack press enter pet.s a y(message) press enter hero.s a y press enter…" at bounding box center [659, 156] width 217 height 172
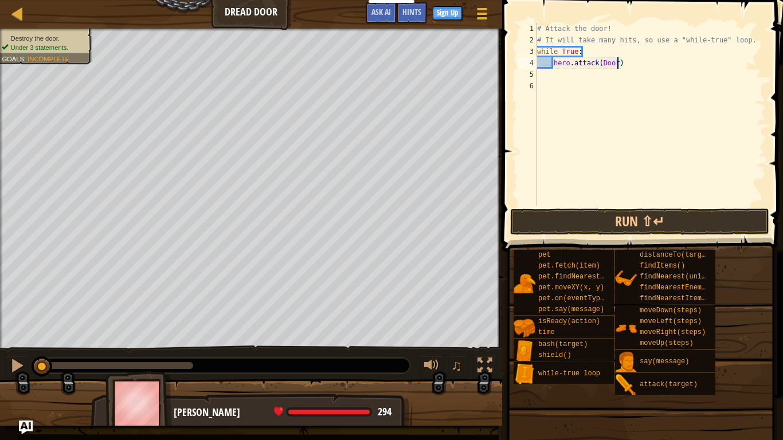
scroll to position [5, 11]
click at [625, 221] on button "Run ⇧↵" at bounding box center [639, 222] width 259 height 26
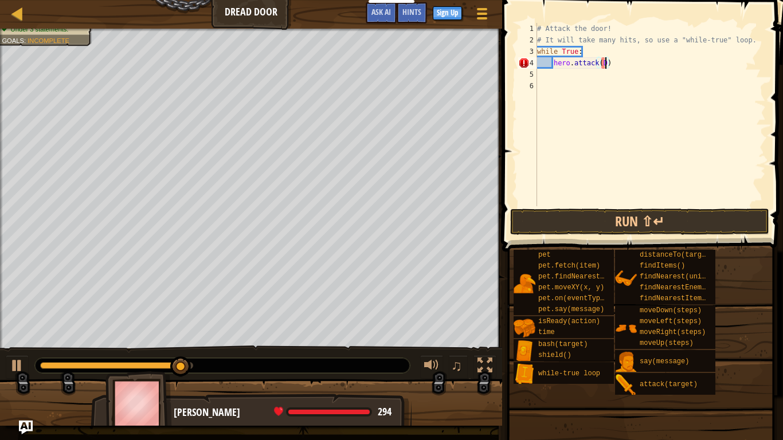
scroll to position [5, 9]
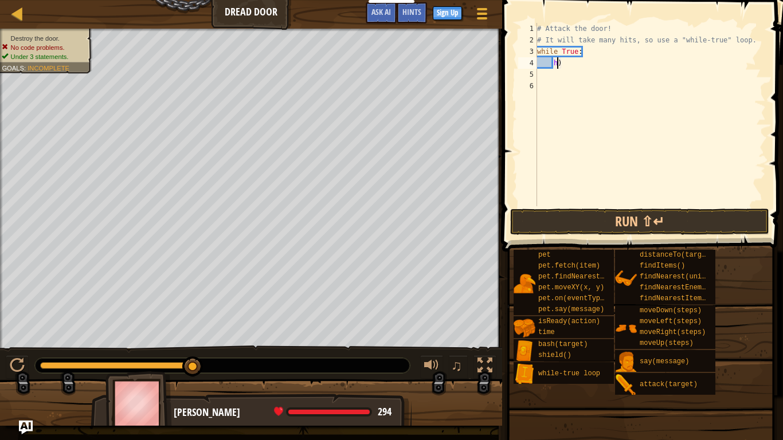
type textarea ")"
click at [621, 77] on div "# Attack the door! # It will take many hits, so use a "while-true" loop. while …" at bounding box center [650, 126] width 231 height 206
click at [600, 66] on div "# Attack the door! # It will take many hits, so use a "while-true" loop. while …" at bounding box center [650, 126] width 231 height 206
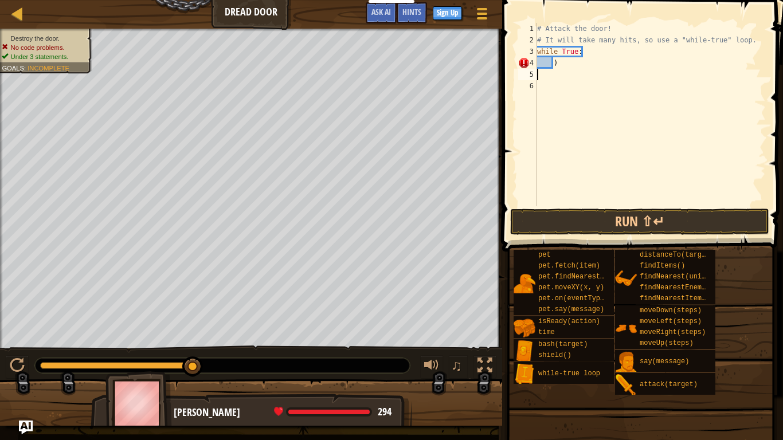
type textarea ")"
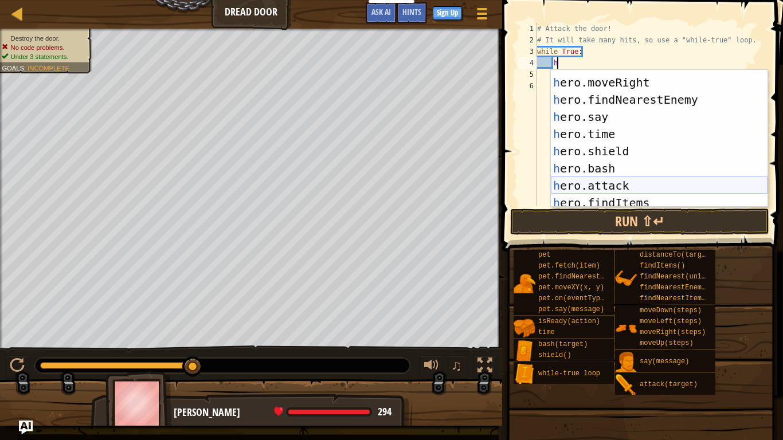
scroll to position [51, 0]
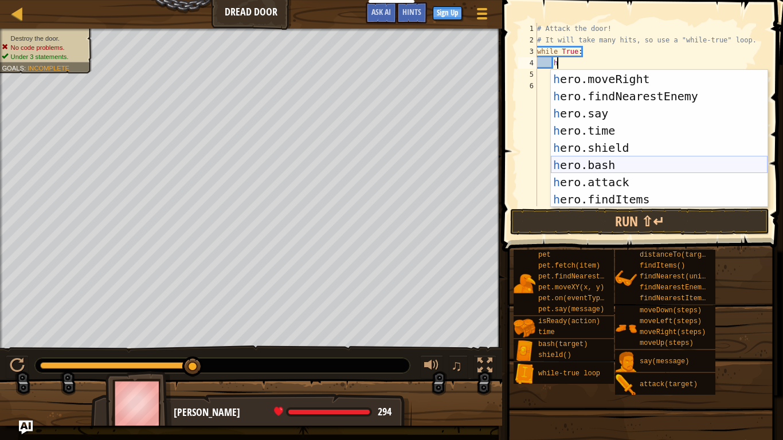
click at [627, 160] on div "h ero.moveLeft press enter h ero.moveRight press enter h ero.findNearestEnemy p…" at bounding box center [659, 139] width 217 height 172
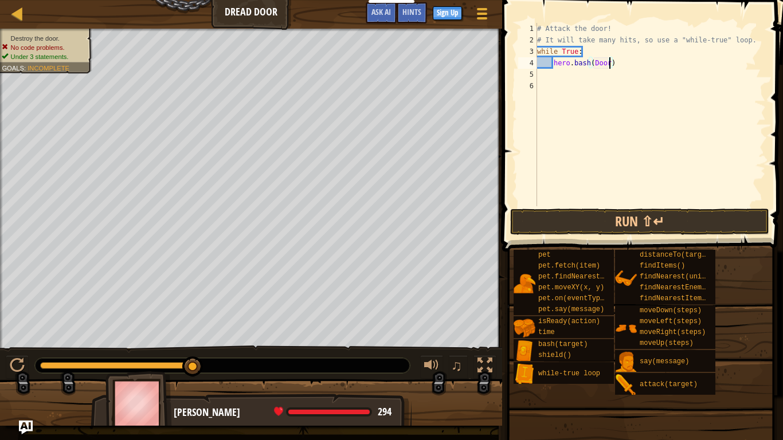
scroll to position [5, 10]
click at [661, 220] on button "Run ⇧↵" at bounding box center [639, 222] width 259 height 26
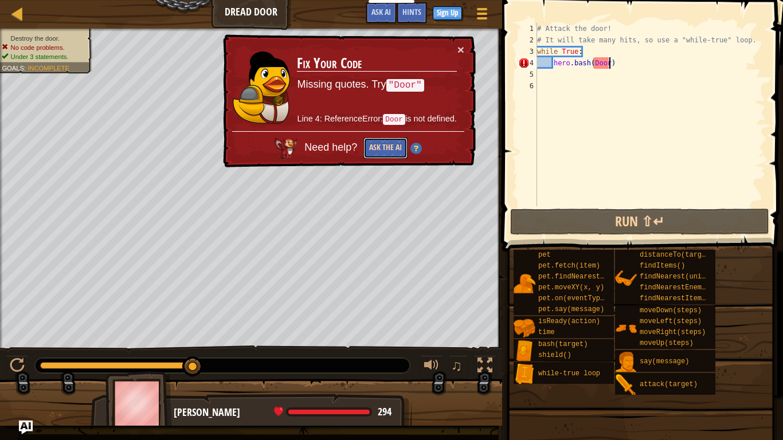
click at [389, 145] on button "Ask the AI" at bounding box center [385, 148] width 44 height 21
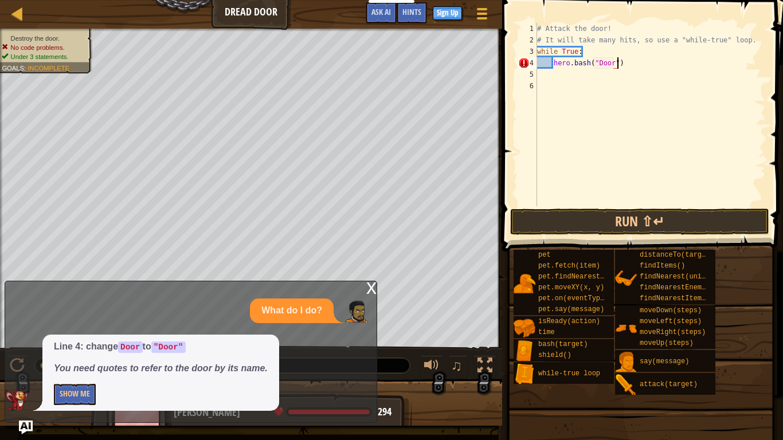
scroll to position [5, 11]
type textarea "hero.bash("Door")"
click at [641, 209] on button "Run ⇧↵" at bounding box center [639, 222] width 259 height 26
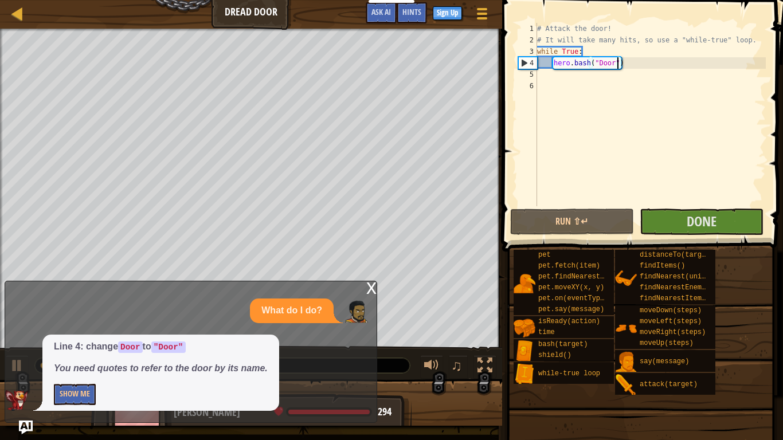
click at [368, 293] on div "x" at bounding box center [371, 286] width 10 height 11
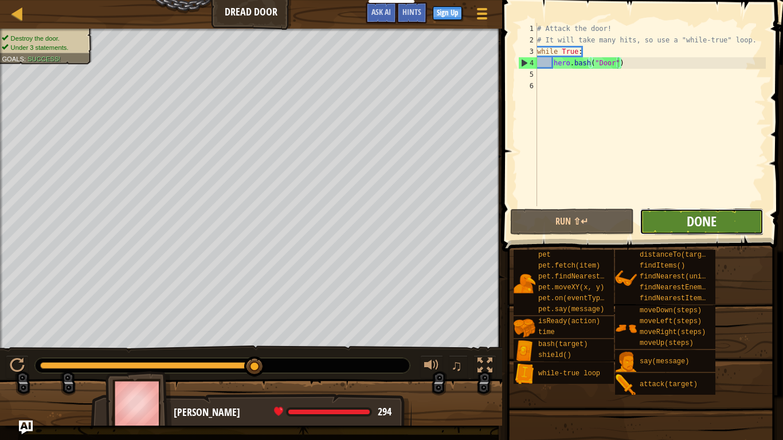
click at [708, 215] on span "Done" at bounding box center [701, 221] width 30 height 18
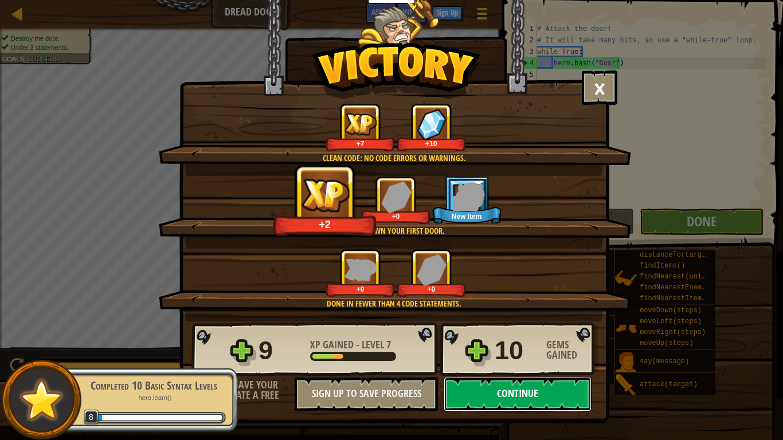
click at [529, 343] on button "Continue" at bounding box center [518, 394] width 148 height 34
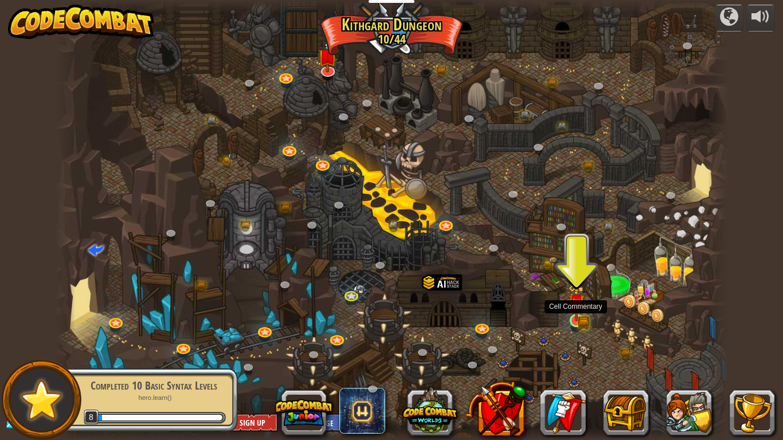
click at [582, 316] on img at bounding box center [576, 302] width 17 height 37
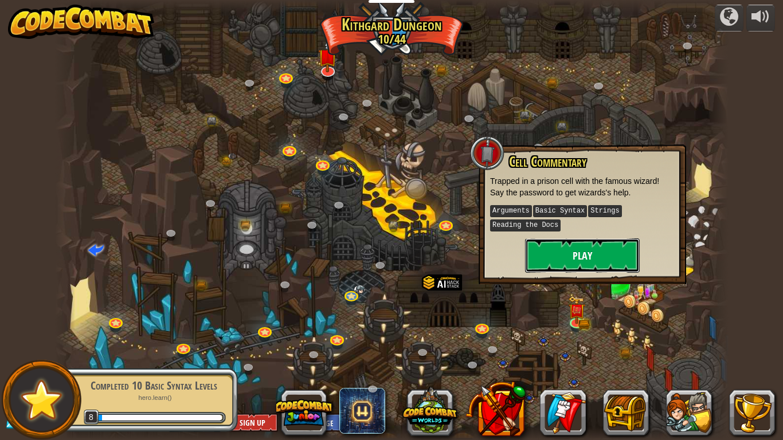
click at [558, 259] on button "Play" at bounding box center [582, 255] width 115 height 34
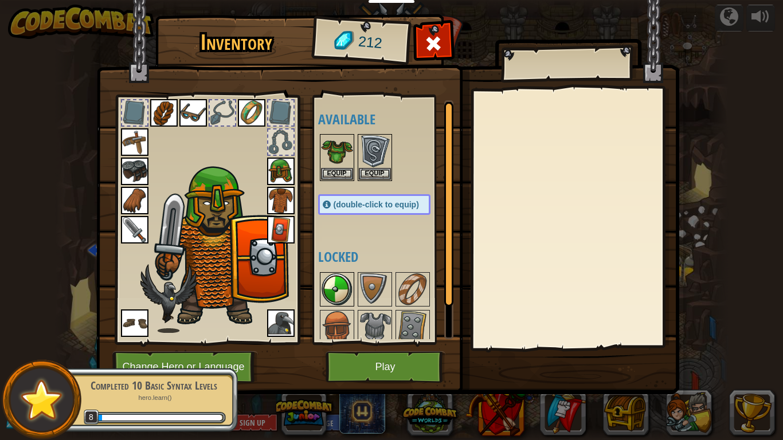
scroll to position [45, 0]
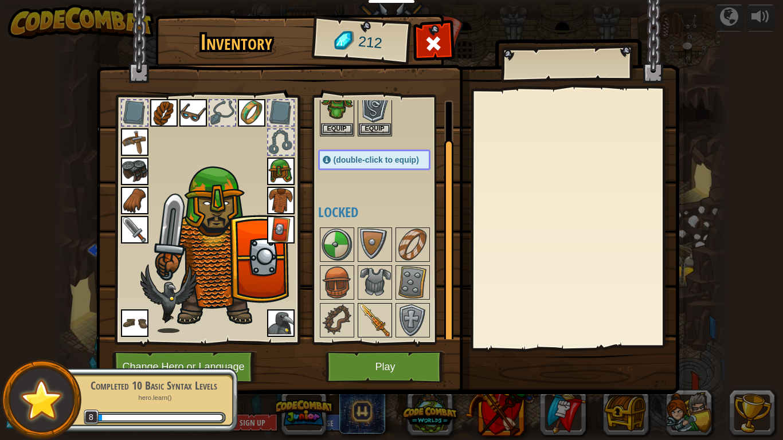
click at [389, 325] on img at bounding box center [375, 320] width 32 height 32
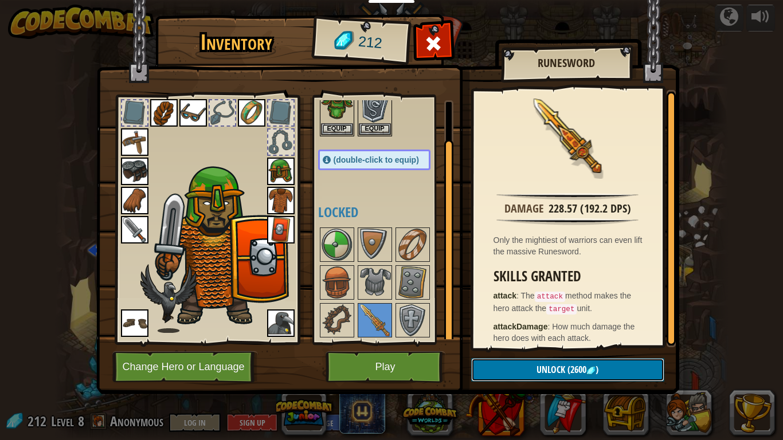
click at [570, 343] on button "Unlock (2600 )" at bounding box center [567, 369] width 193 height 23
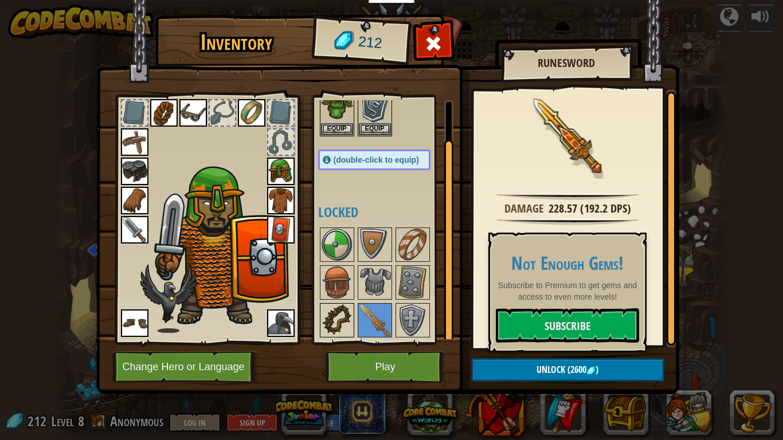
click at [332, 326] on img at bounding box center [337, 320] width 32 height 32
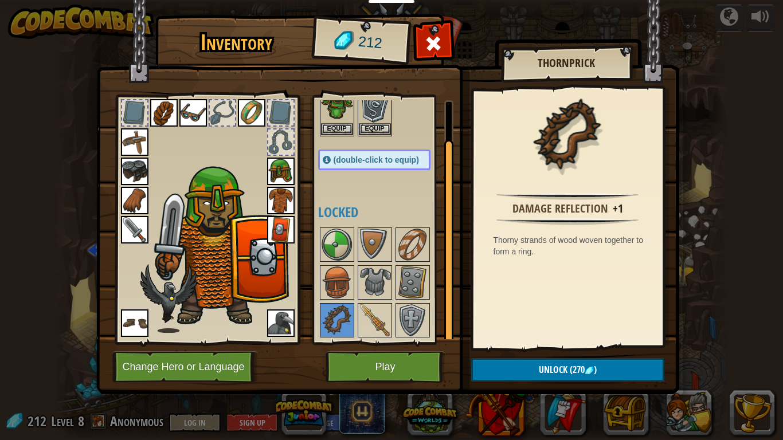
click at [283, 324] on img at bounding box center [281, 323] width 28 height 28
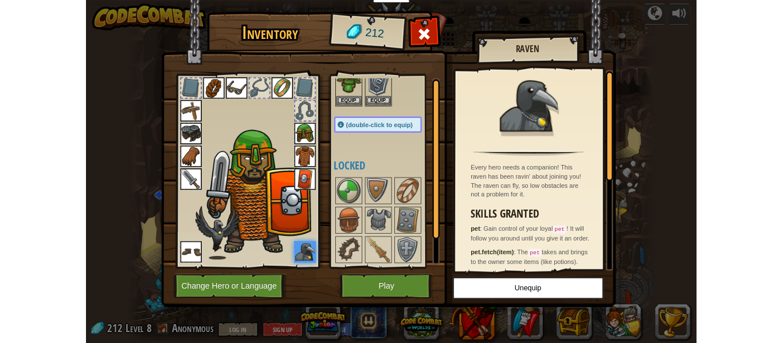
scroll to position [0, 0]
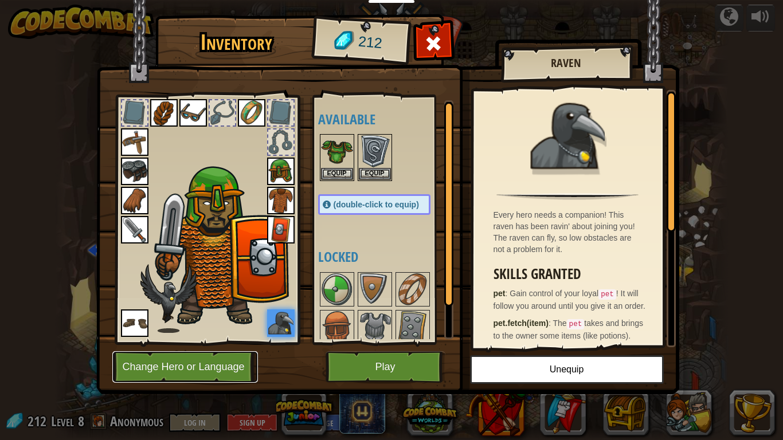
click at [188, 343] on button "Change Hero or Language" at bounding box center [185, 367] width 146 height 32
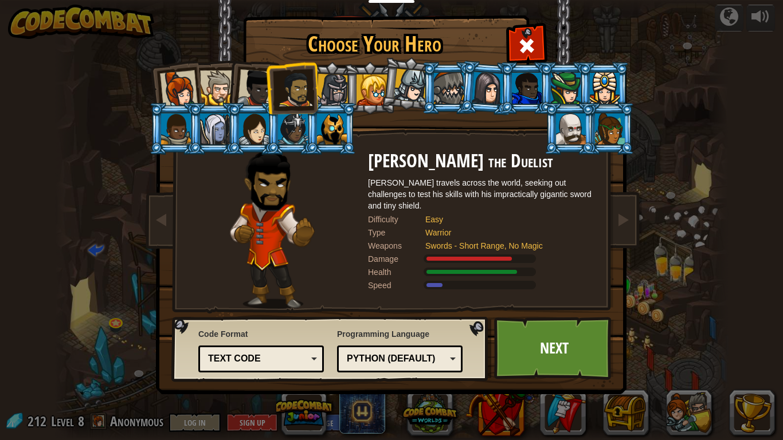
click at [380, 92] on div at bounding box center [371, 89] width 31 height 31
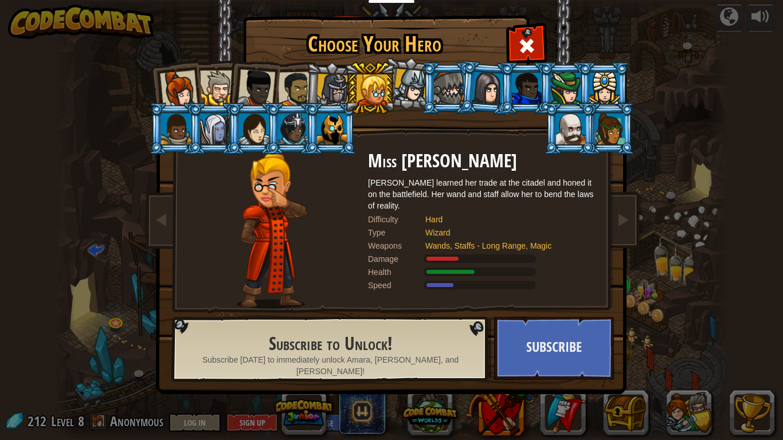
click at [219, 138] on div at bounding box center [215, 128] width 30 height 31
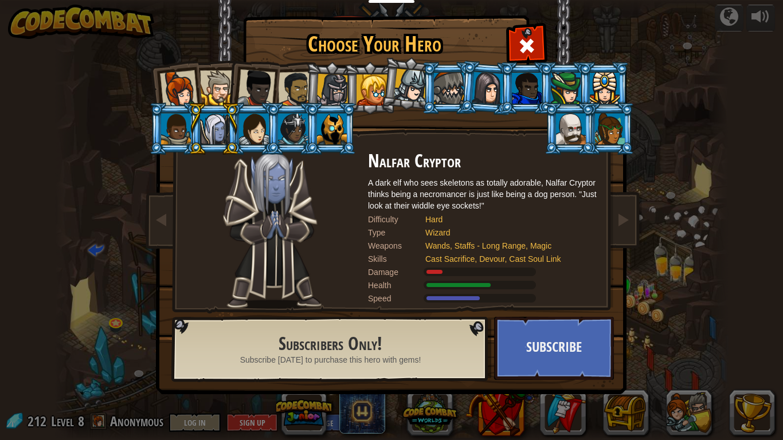
click at [276, 85] on li at bounding box center [253, 86] width 56 height 56
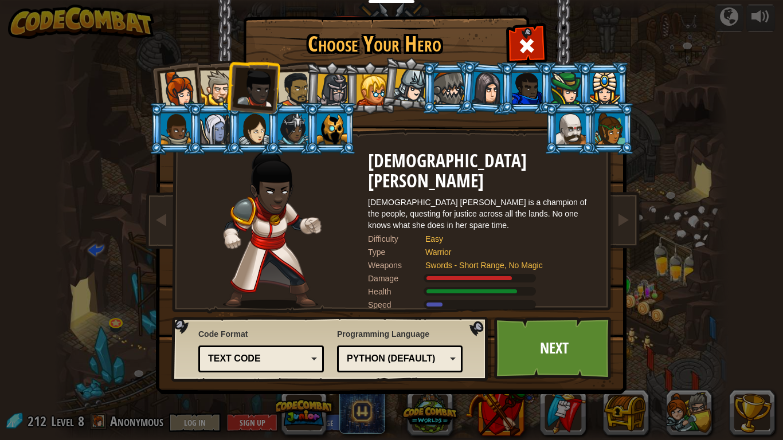
click at [295, 95] on div at bounding box center [296, 90] width 36 height 36
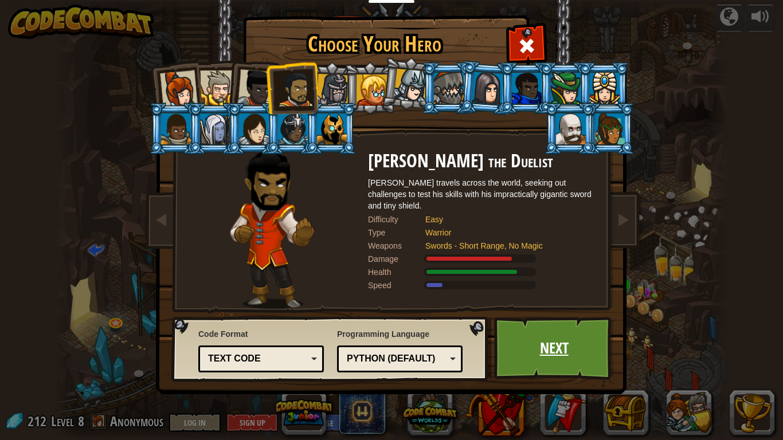
click at [555, 343] on link "Next" at bounding box center [554, 348] width 120 height 63
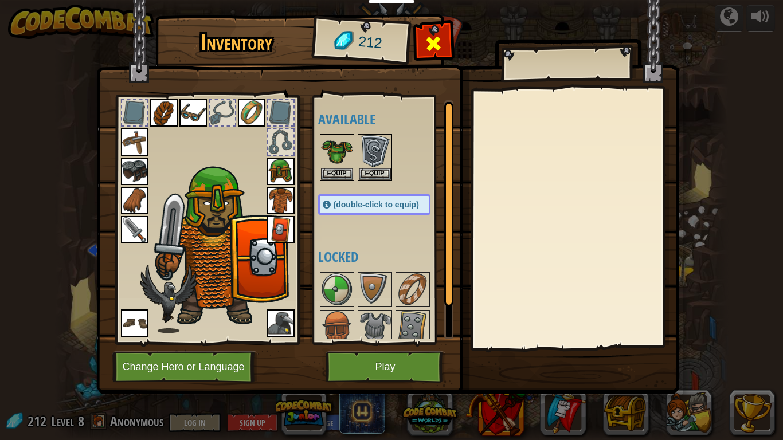
click at [442, 56] on div at bounding box center [433, 47] width 36 height 36
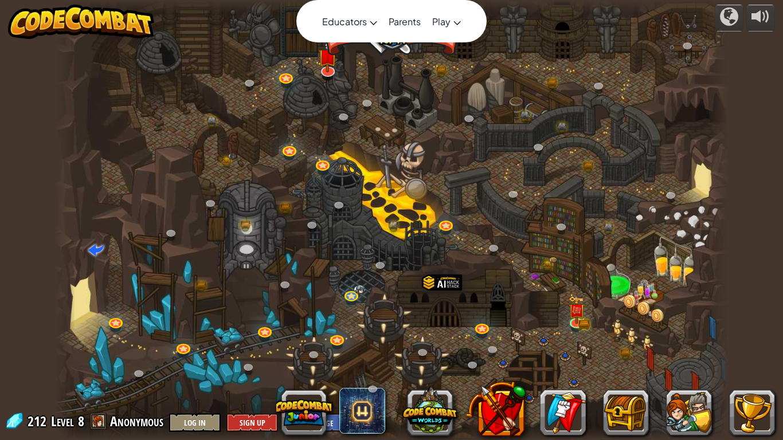
click at [407, 1] on div "Educators Create Free Account School & District Solutions Teacher Toolkit Previ…" at bounding box center [391, 220] width 783 height 440
